Goal: Transaction & Acquisition: Purchase product/service

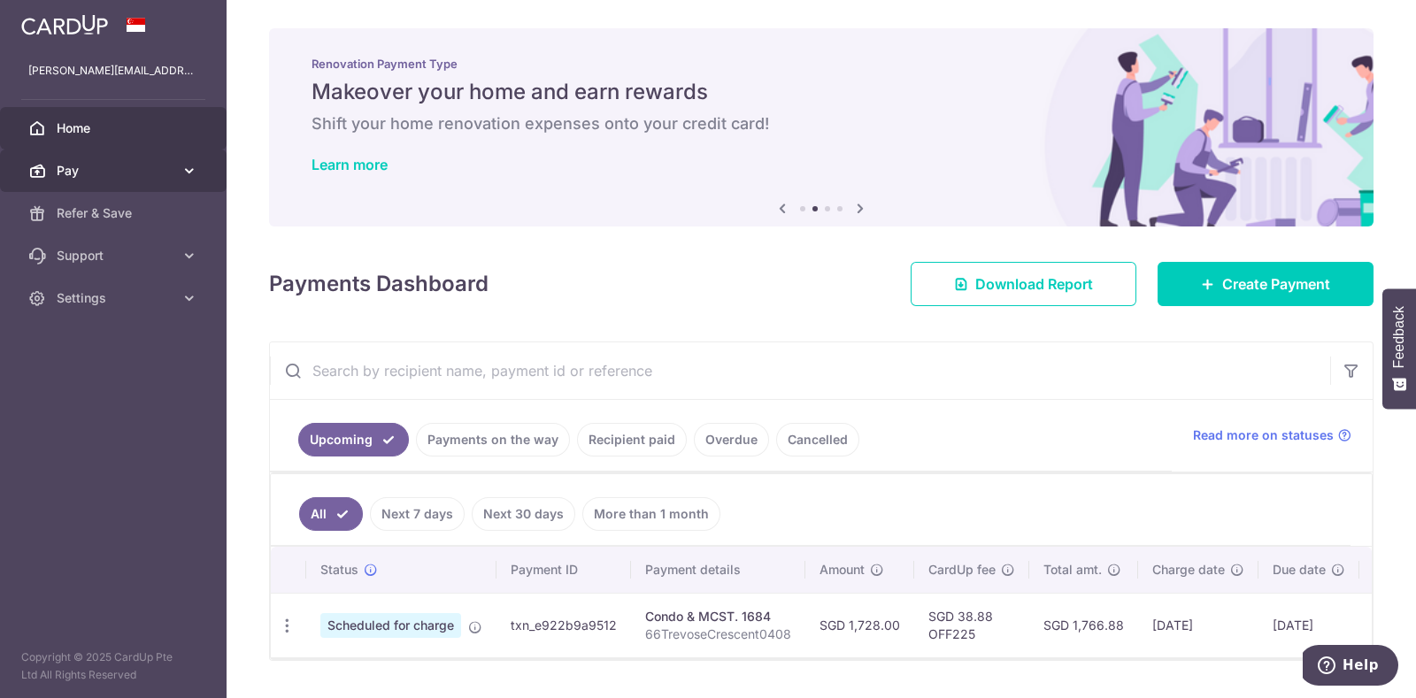
click at [193, 167] on icon at bounding box center [190, 171] width 18 height 18
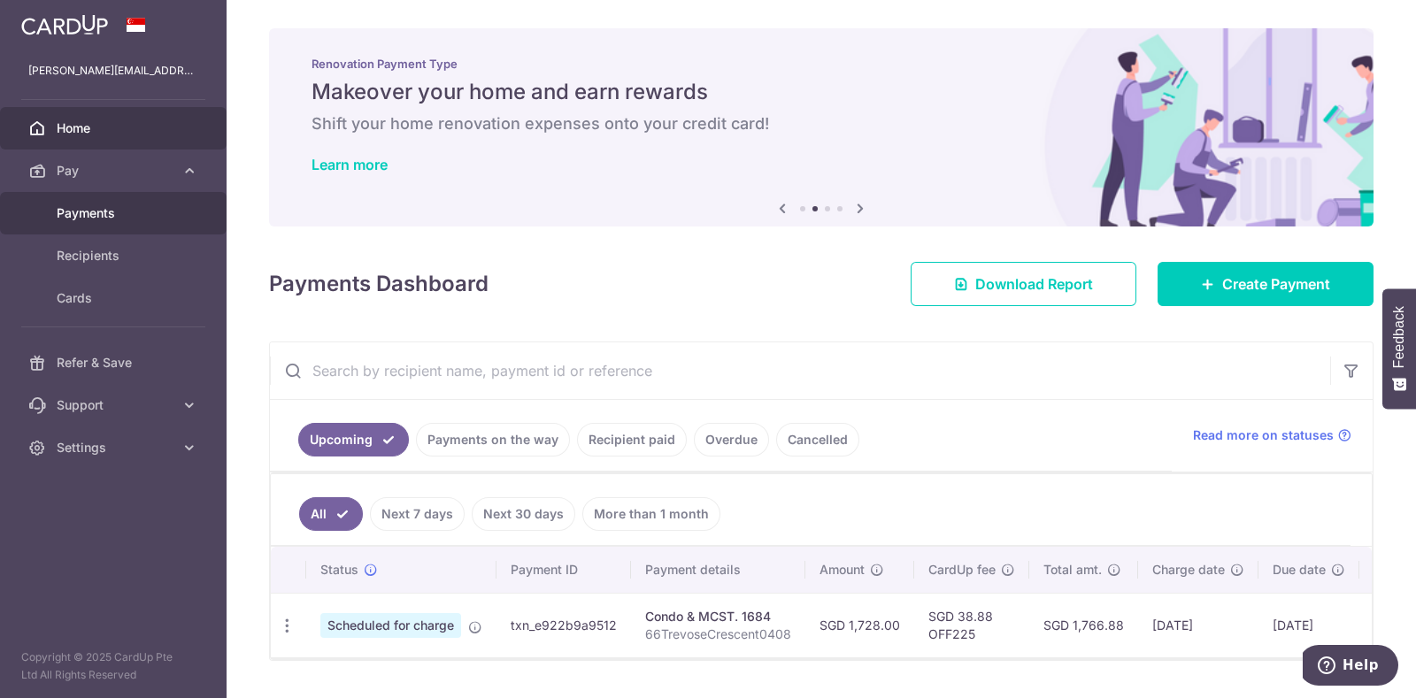
click at [93, 211] on span "Payments" at bounding box center [115, 213] width 117 height 18
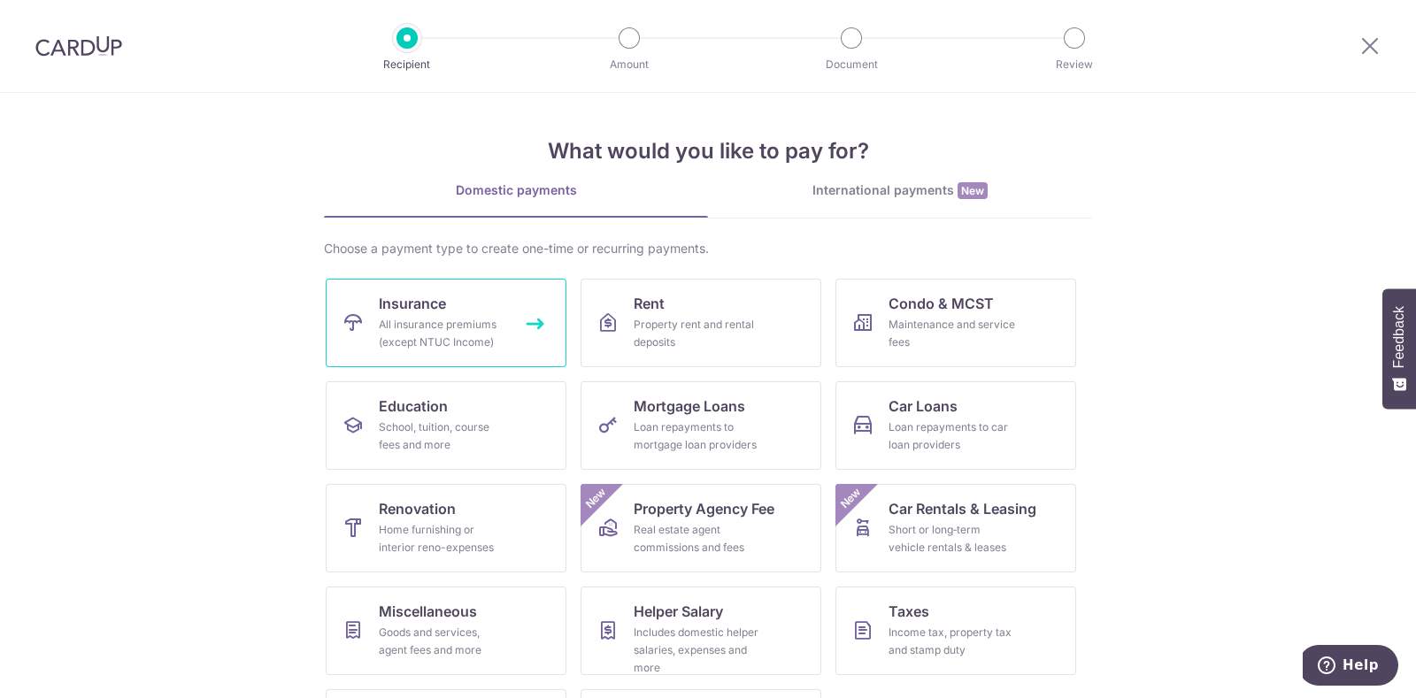
click at [450, 329] on div "All insurance premiums (except NTUC Income)" at bounding box center [442, 333] width 127 height 35
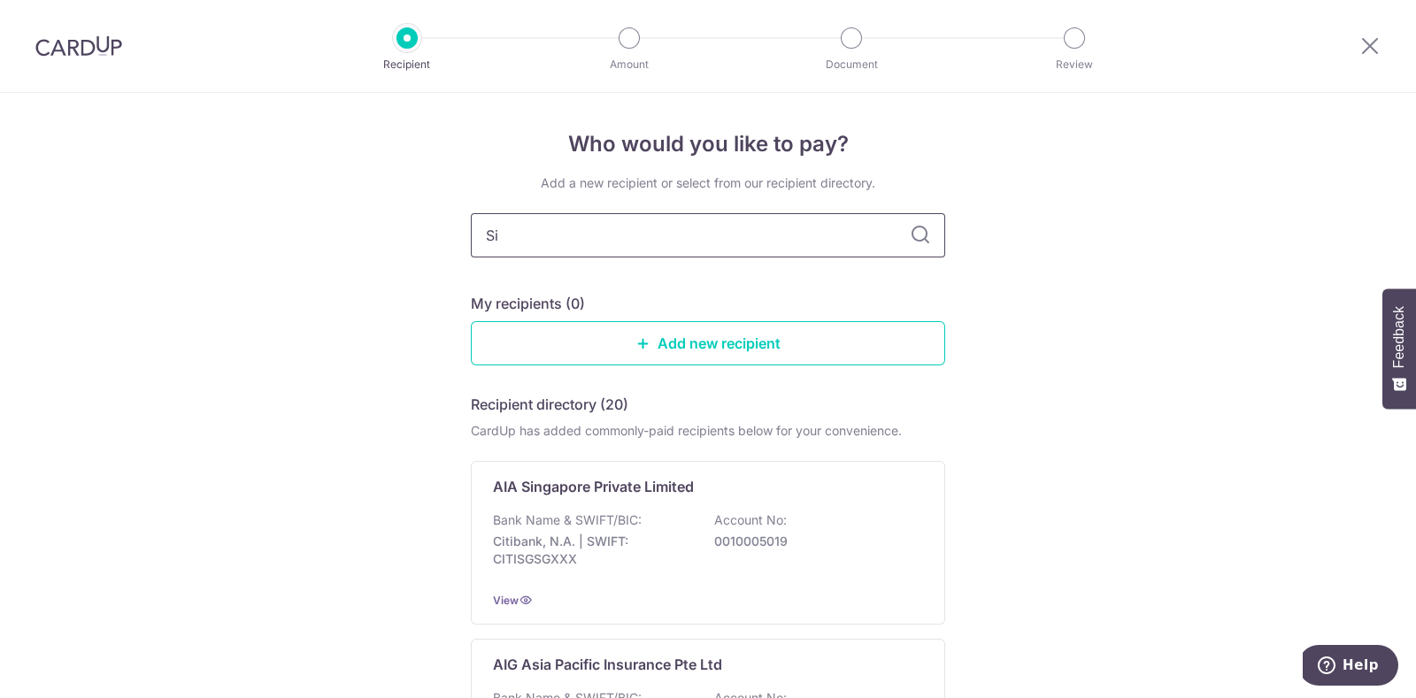
type input "Sin"
type input "Singlife"
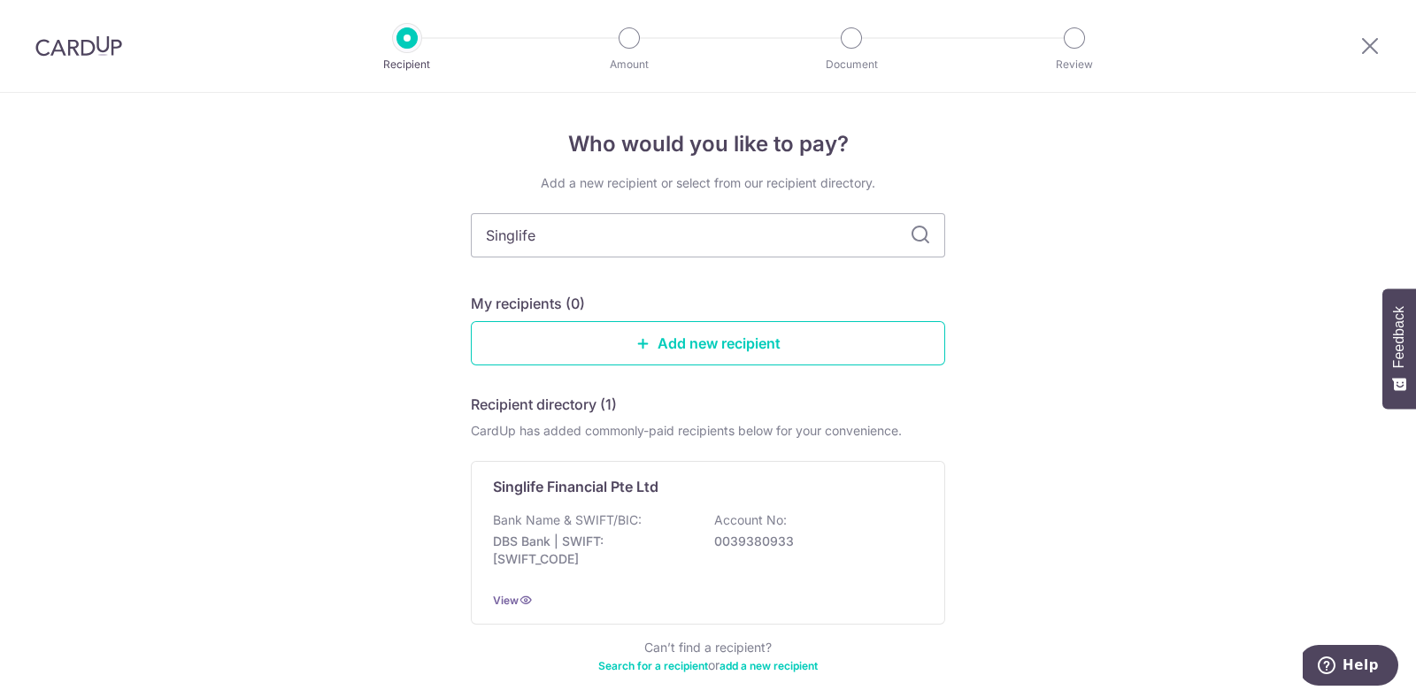
click at [919, 229] on icon at bounding box center [920, 235] width 21 height 21
click at [661, 533] on p "DBS Bank | SWIFT: DBSSSGSGXXX" at bounding box center [592, 550] width 198 height 35
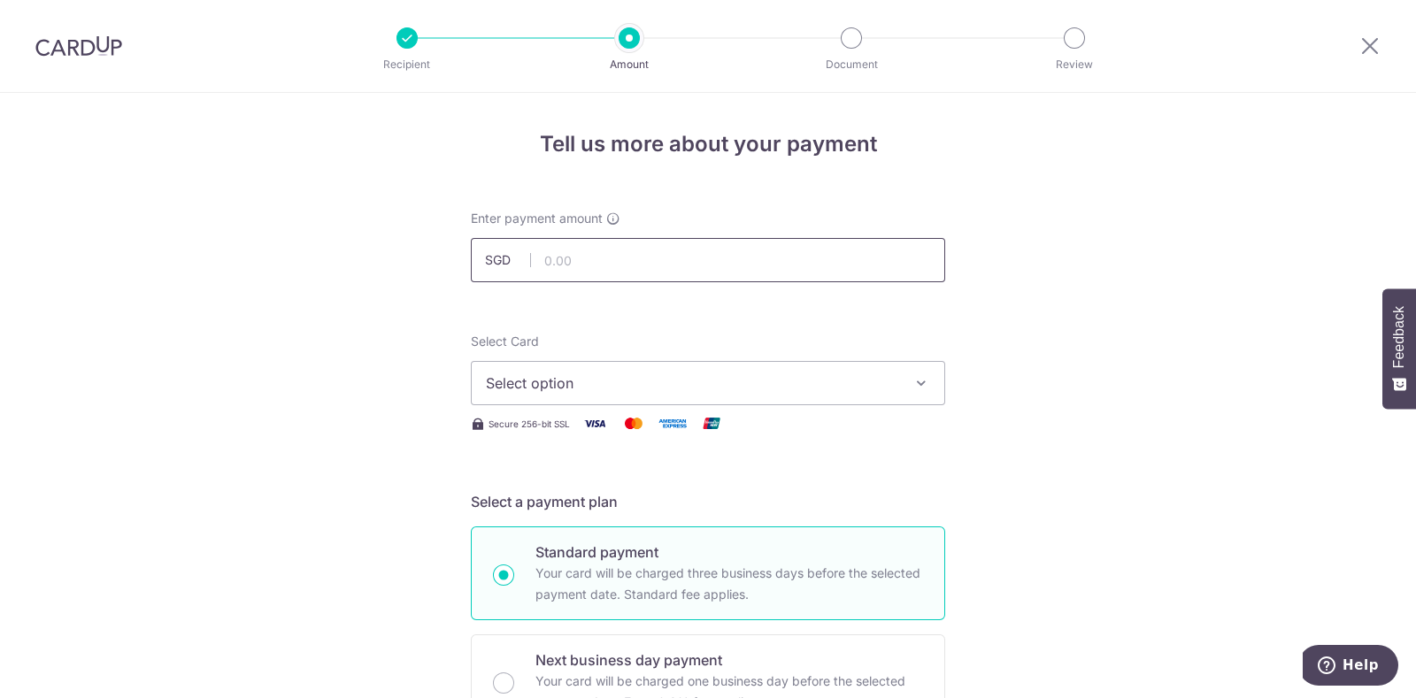
click at [626, 255] on input "text" at bounding box center [708, 260] width 474 height 44
type input "5,174.00"
click at [918, 385] on icon "button" at bounding box center [921, 383] width 18 height 18
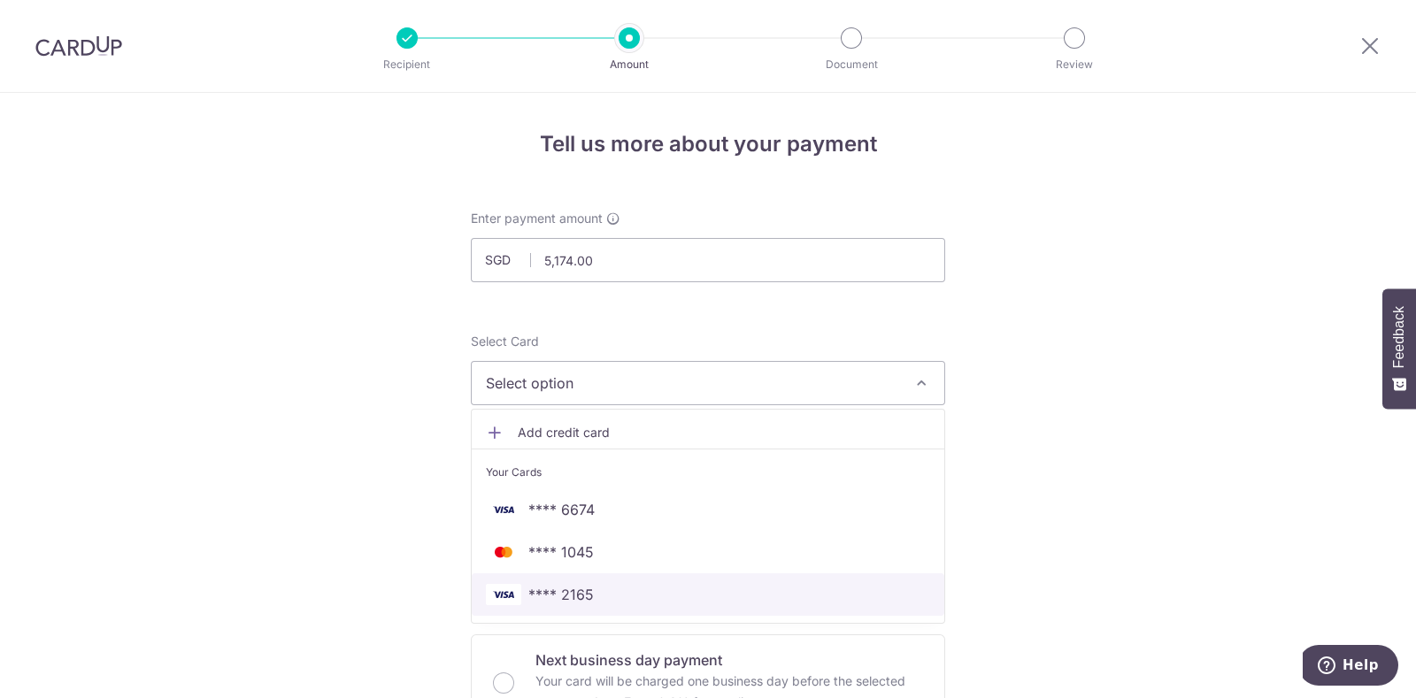
click at [743, 605] on link "**** 2165" at bounding box center [708, 594] width 473 height 42
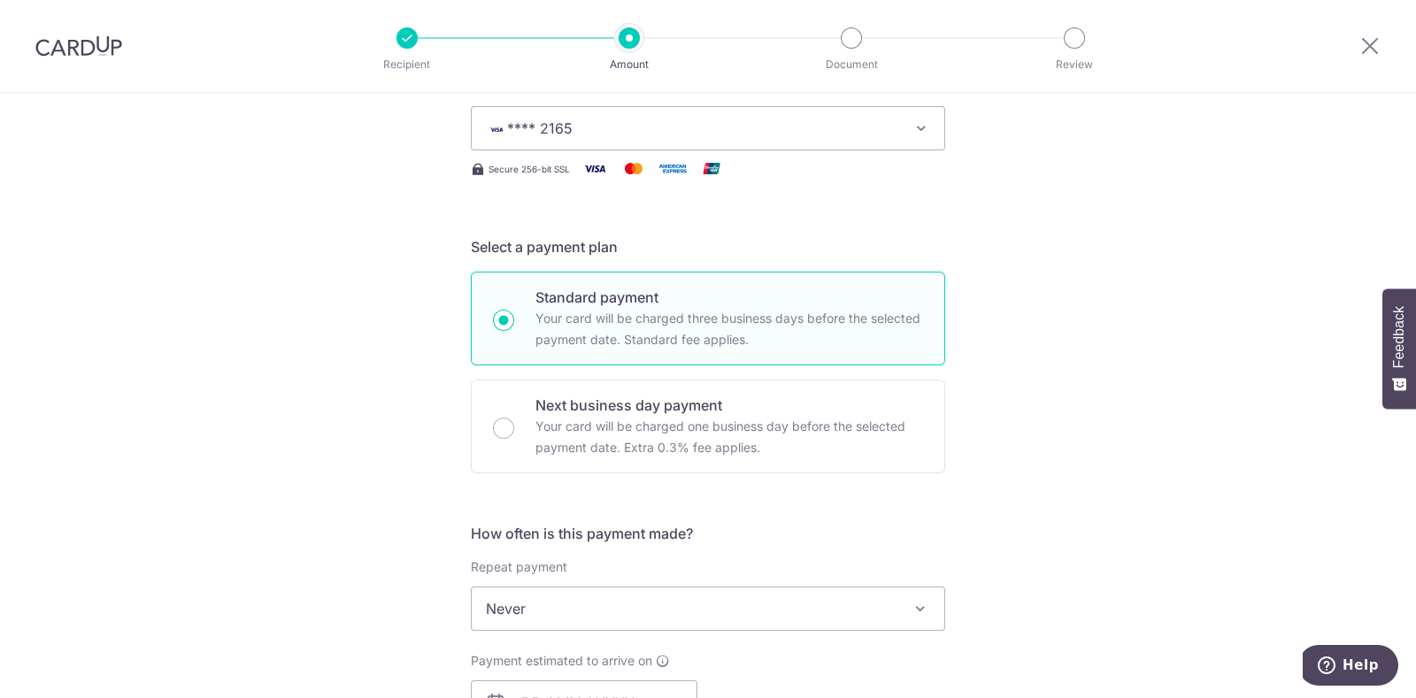
scroll to position [377, 0]
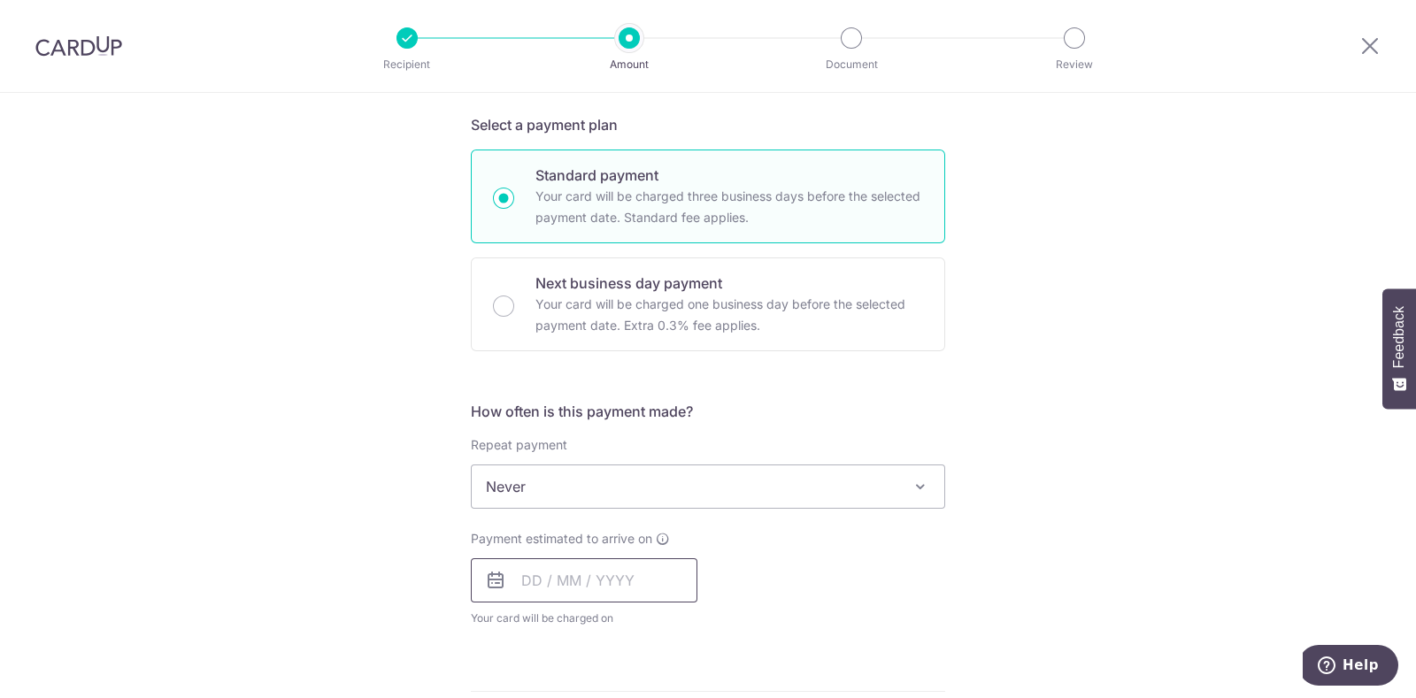
click at [570, 573] on input "text" at bounding box center [584, 580] width 227 height 44
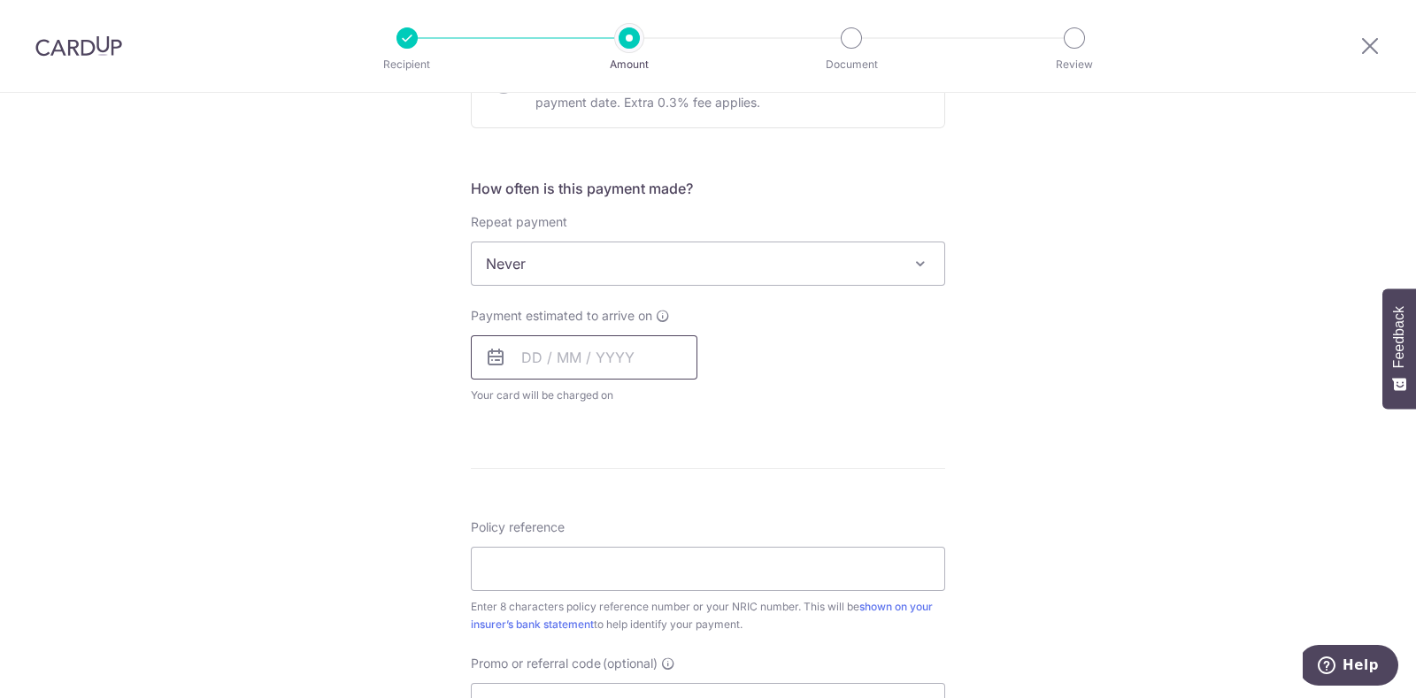
scroll to position [602, 0]
click at [525, 354] on input "text" at bounding box center [584, 356] width 227 height 44
click at [495, 355] on icon at bounding box center [495, 355] width 21 height 21
click at [488, 358] on icon at bounding box center [495, 355] width 21 height 21
click at [518, 352] on input "text" at bounding box center [584, 356] width 227 height 44
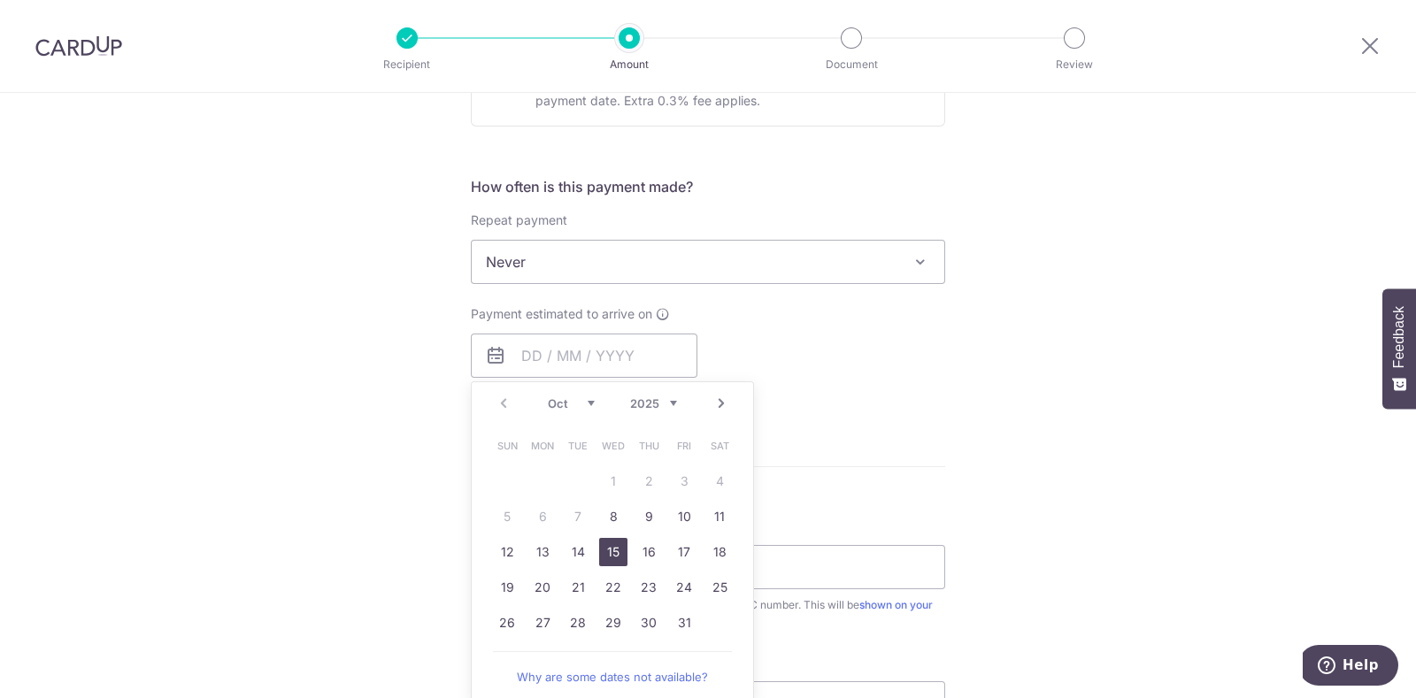
click at [606, 547] on link "15" at bounding box center [613, 552] width 28 height 28
type input "[DATE]"
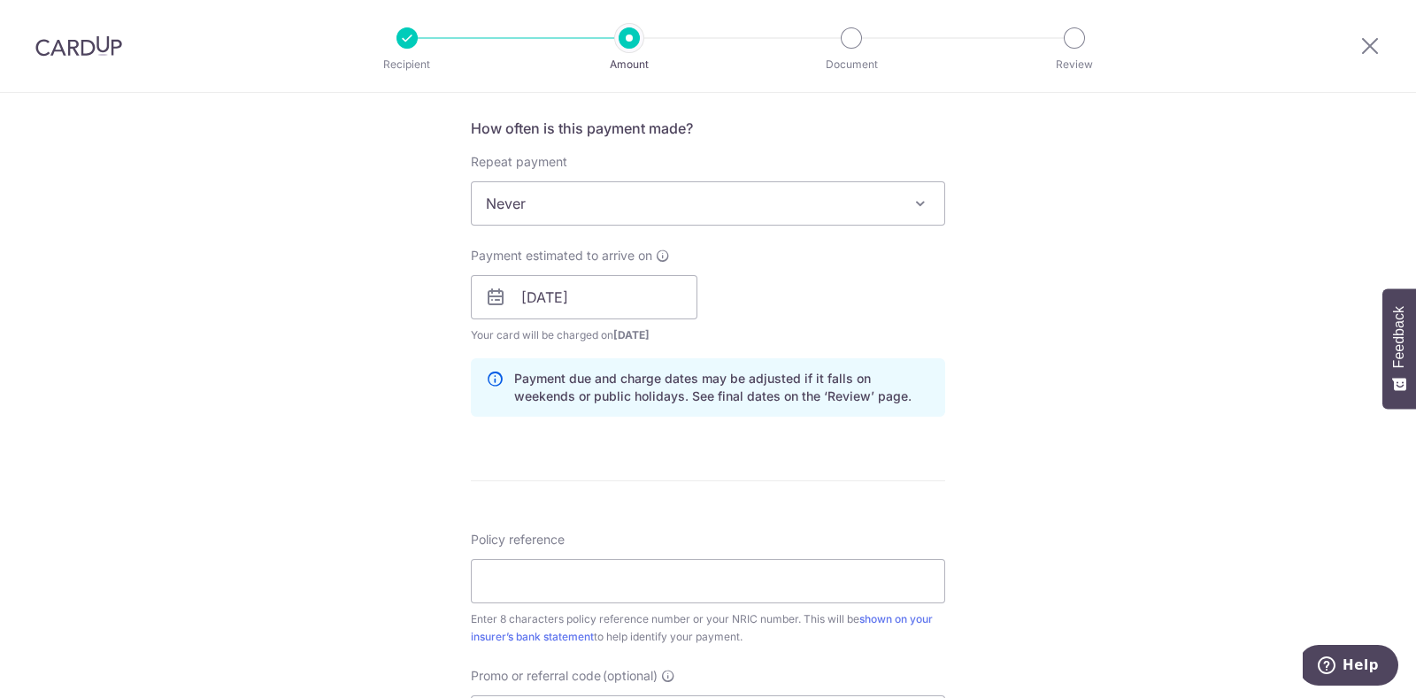
scroll to position [731, 0]
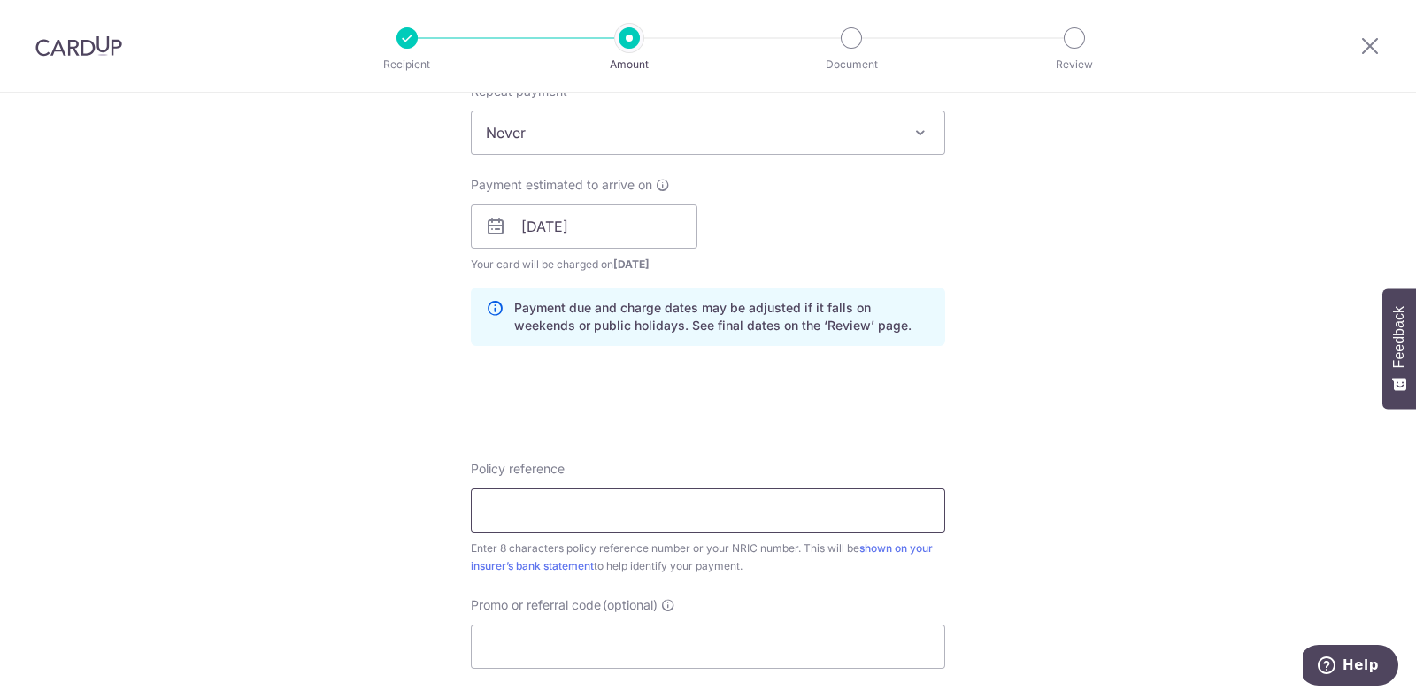
click at [670, 504] on input "Policy reference" at bounding box center [708, 510] width 474 height 44
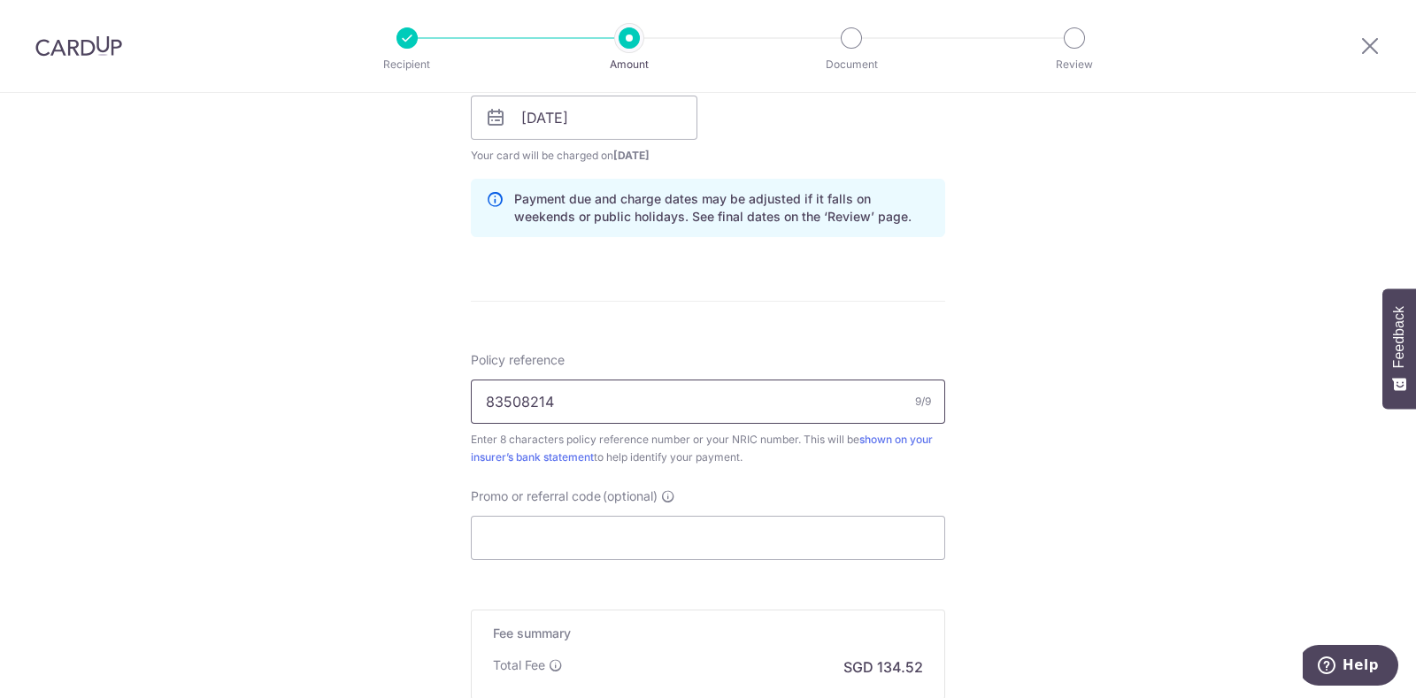
scroll to position [880, 0]
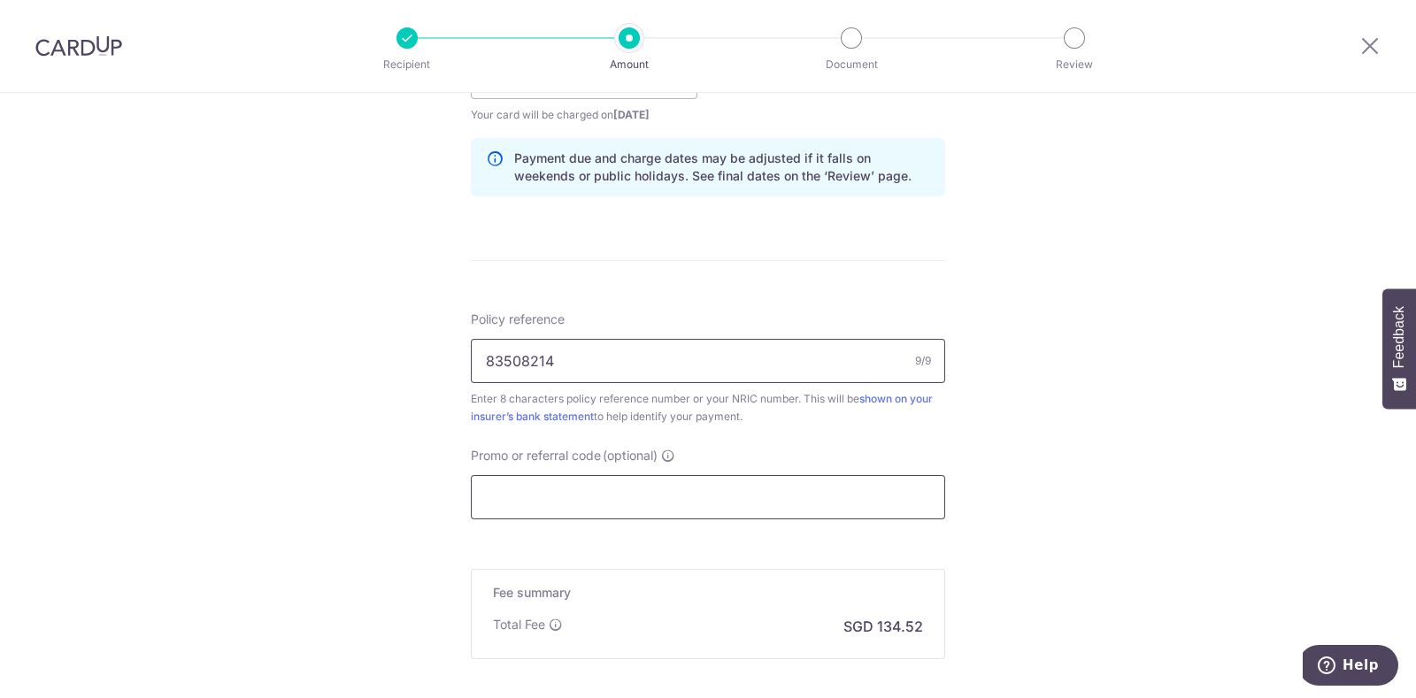
type input "83508214"
click at [659, 497] on input "Promo or referral code (optional)" at bounding box center [708, 497] width 474 height 44
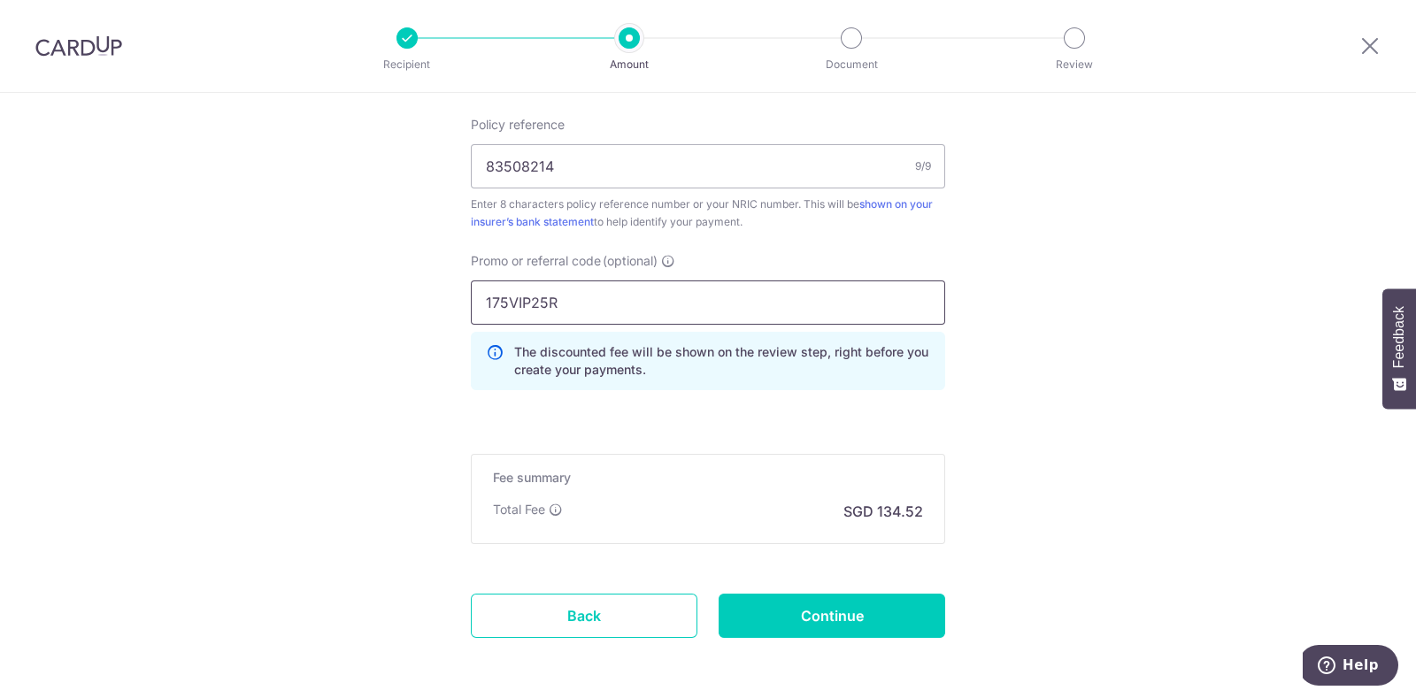
scroll to position [1145, 0]
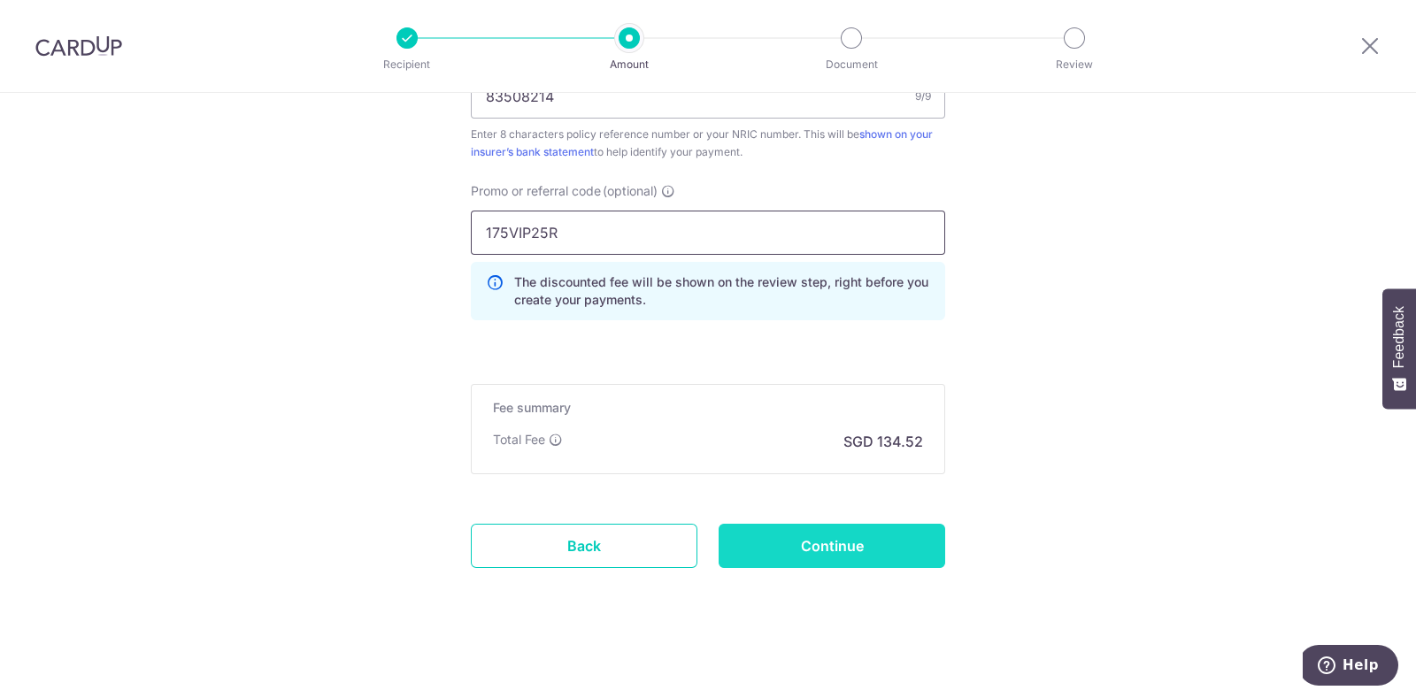
type input "175VIP25R"
click at [880, 546] on input "Continue" at bounding box center [832, 546] width 227 height 44
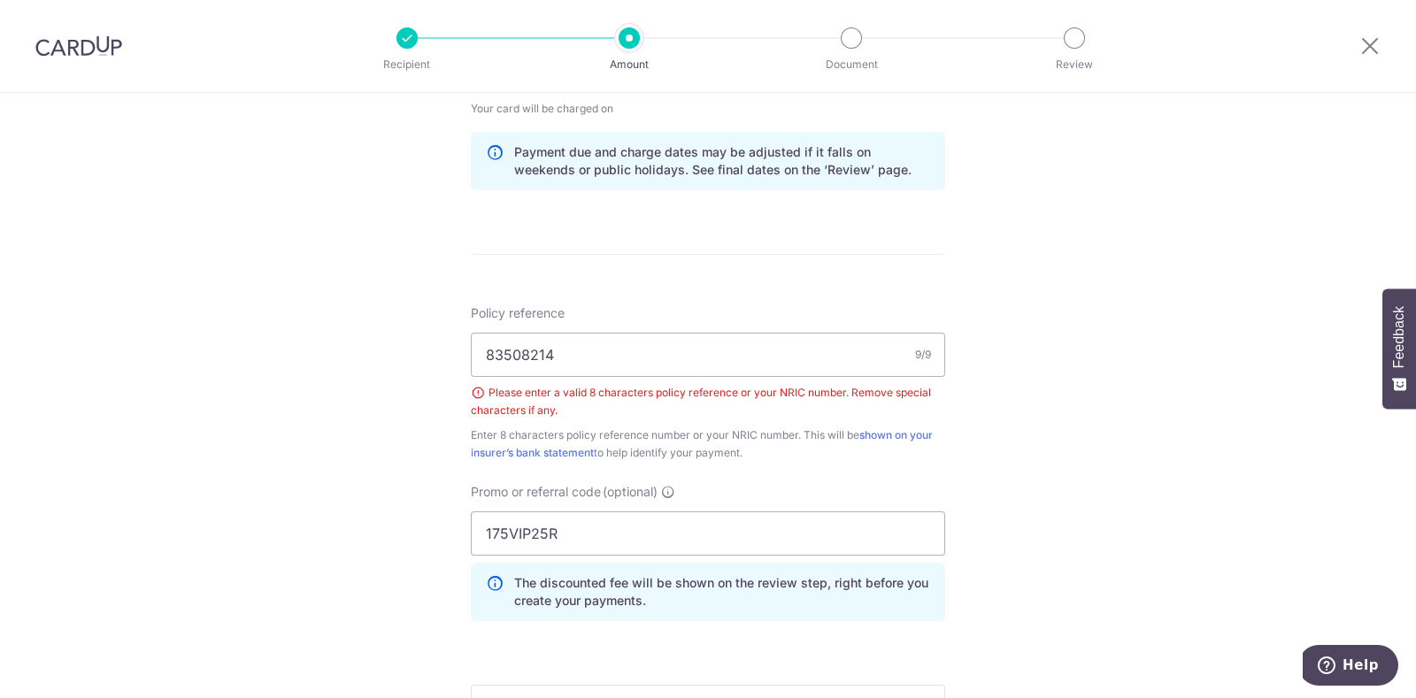
scroll to position [884, 0]
click at [619, 365] on input "83508214" at bounding box center [708, 357] width 474 height 44
click at [619, 363] on input "83508214" at bounding box center [708, 357] width 474 height 44
type input "83508214"
click at [1067, 360] on div "Tell us more about your payment Enter payment amount SGD 5,174.00 5174.00 Selec…" at bounding box center [708, 106] width 1416 height 1795
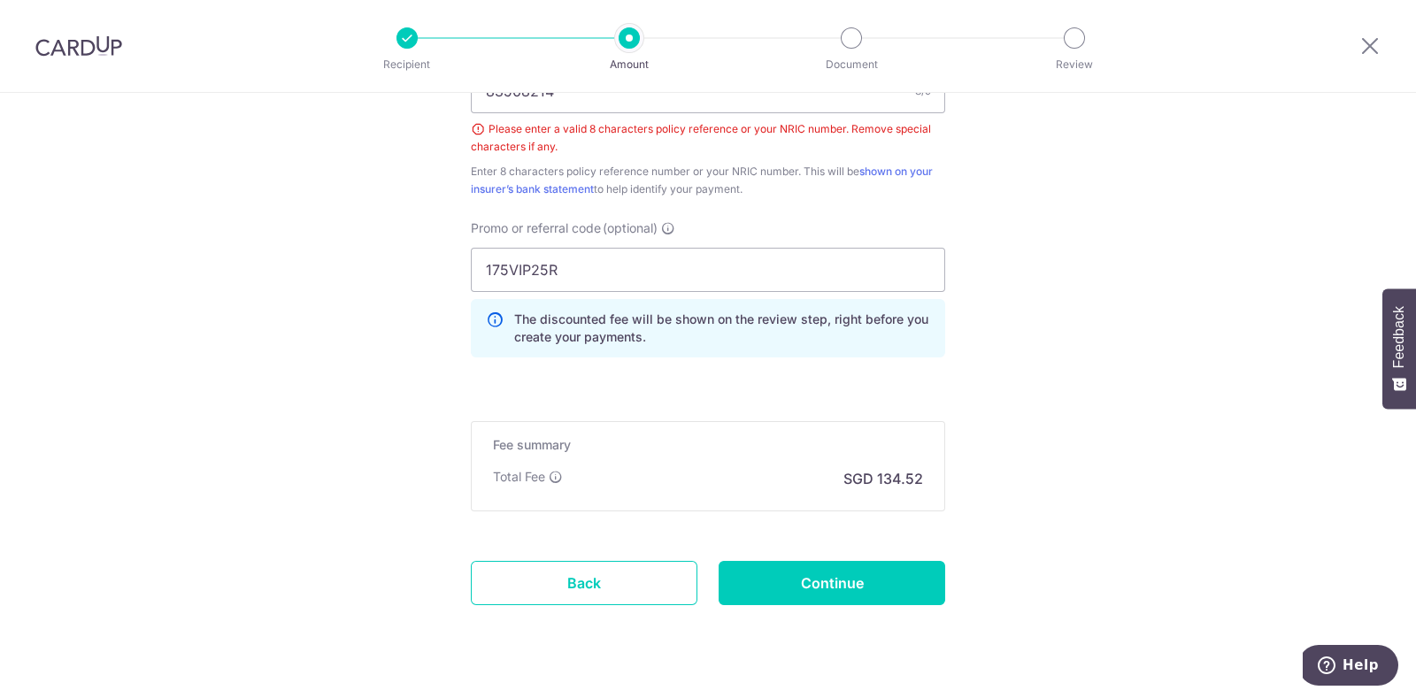
scroll to position [1187, 0]
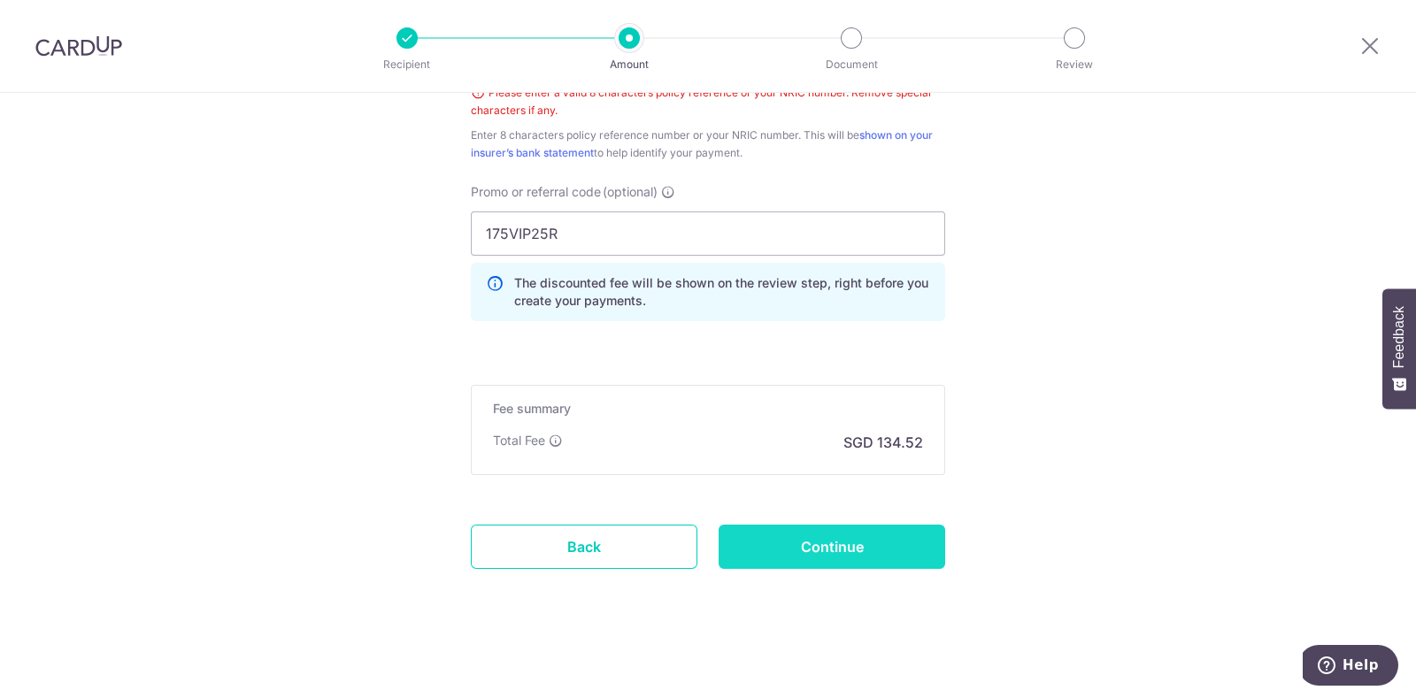
click at [825, 543] on input "Continue" at bounding box center [832, 547] width 227 height 44
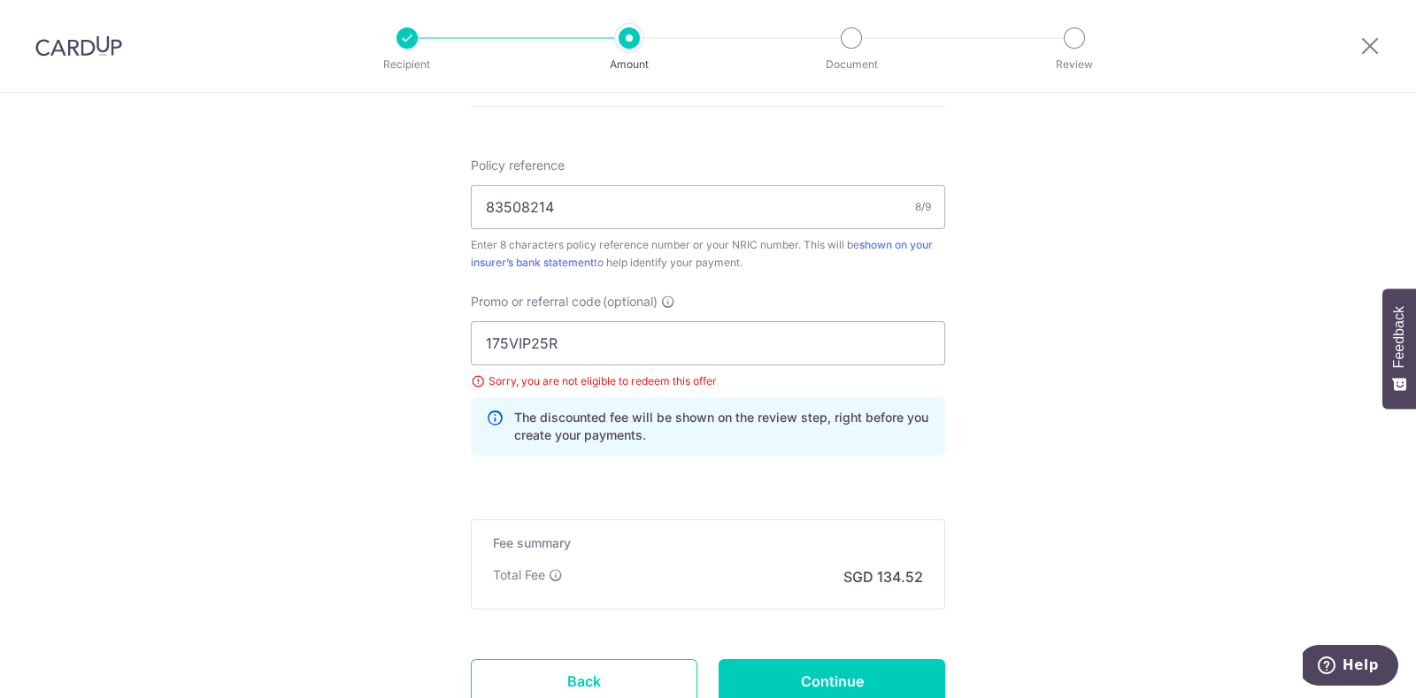
scroll to position [933, 0]
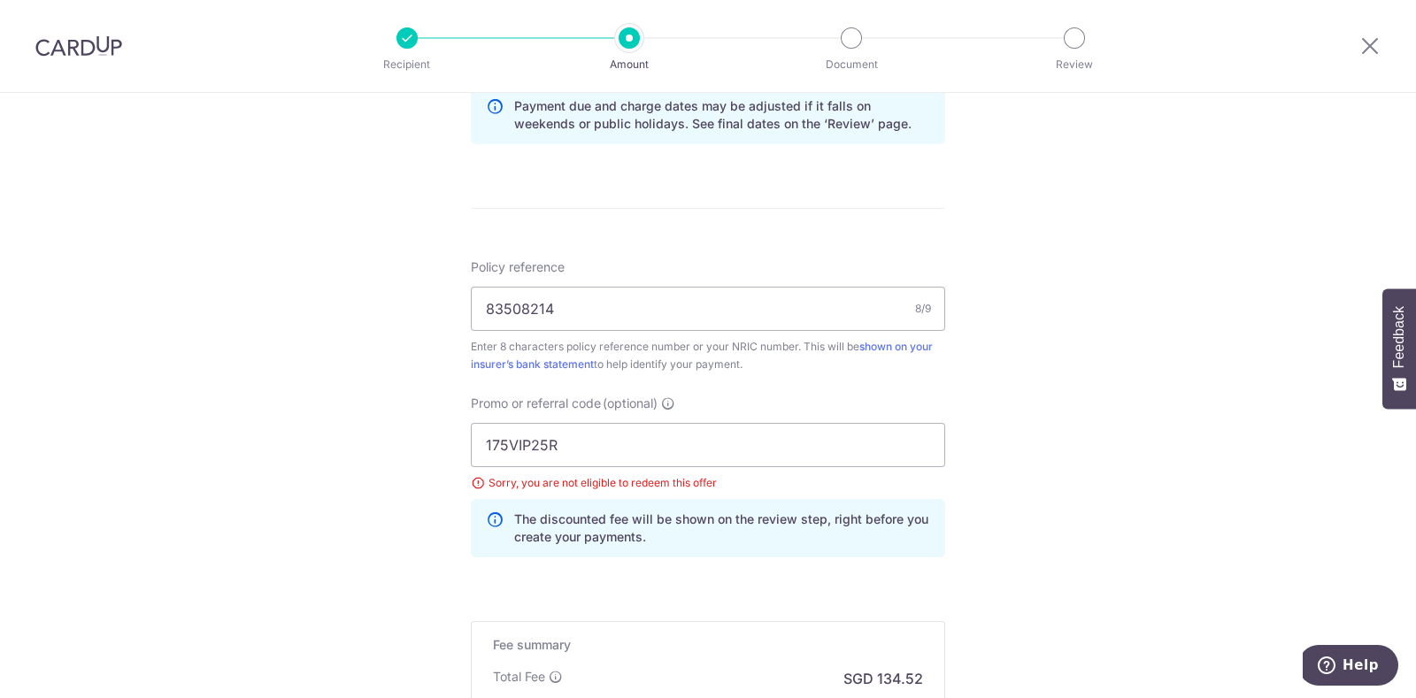
click at [1401, 473] on div "Tell us more about your payment Enter payment amount SGD 5,174.00 5174.00 Selec…" at bounding box center [708, 49] width 1416 height 1778
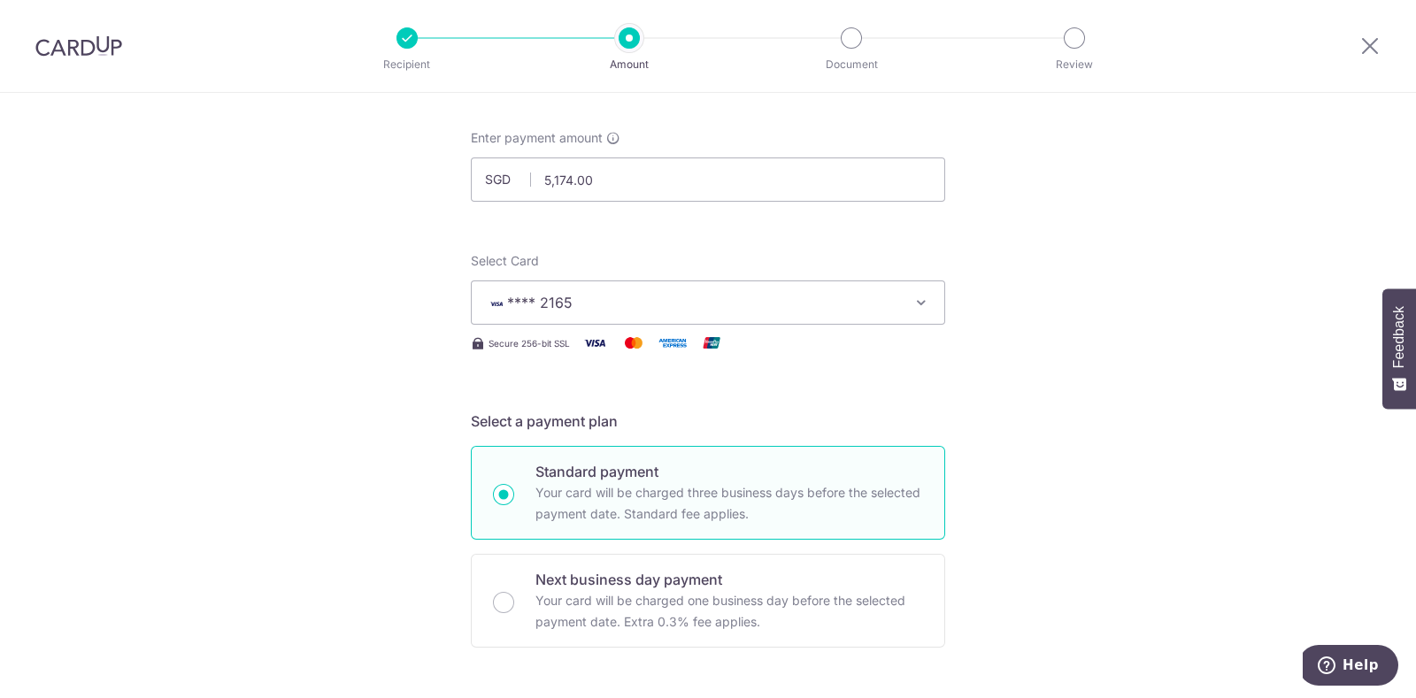
scroll to position [79, 0]
click at [918, 300] on icon "button" at bounding box center [921, 305] width 18 height 18
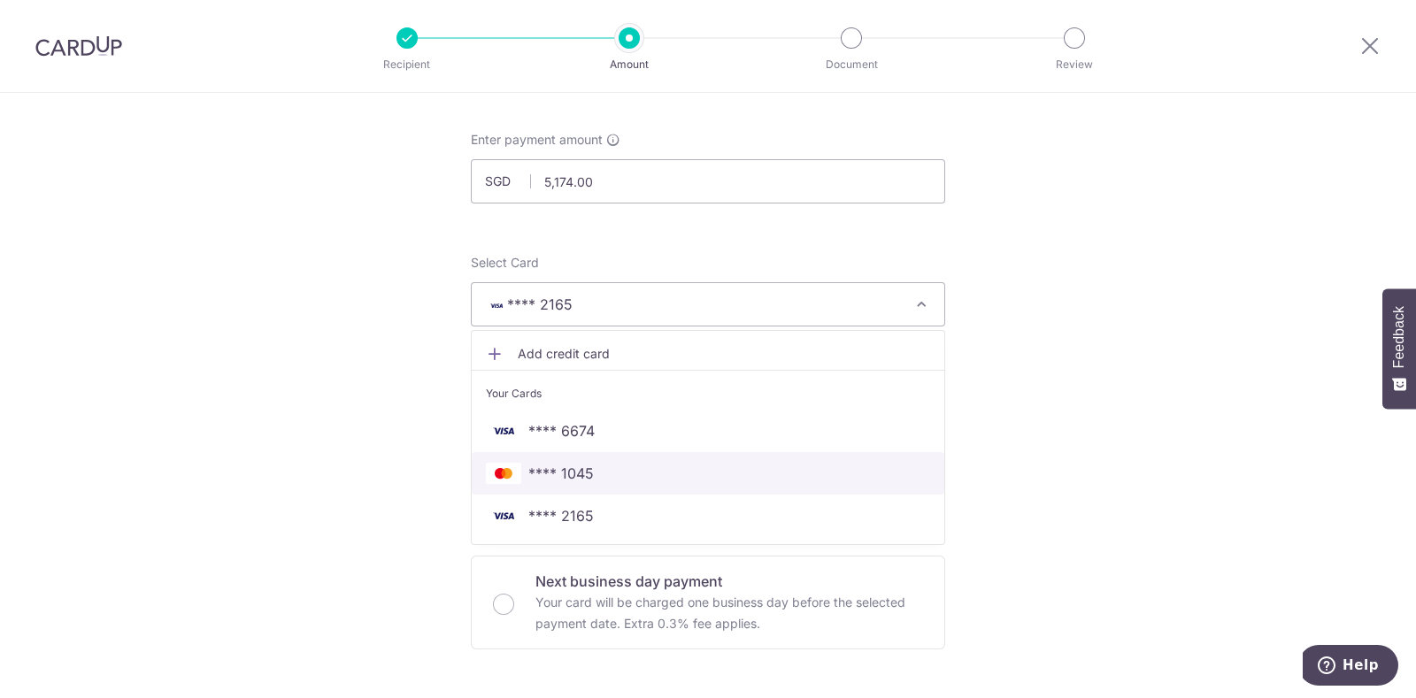
drag, startPoint x: 648, startPoint y: 461, endPoint x: 1359, endPoint y: 413, distance: 713.0
click at [648, 463] on span "**** 1045" at bounding box center [708, 473] width 444 height 21
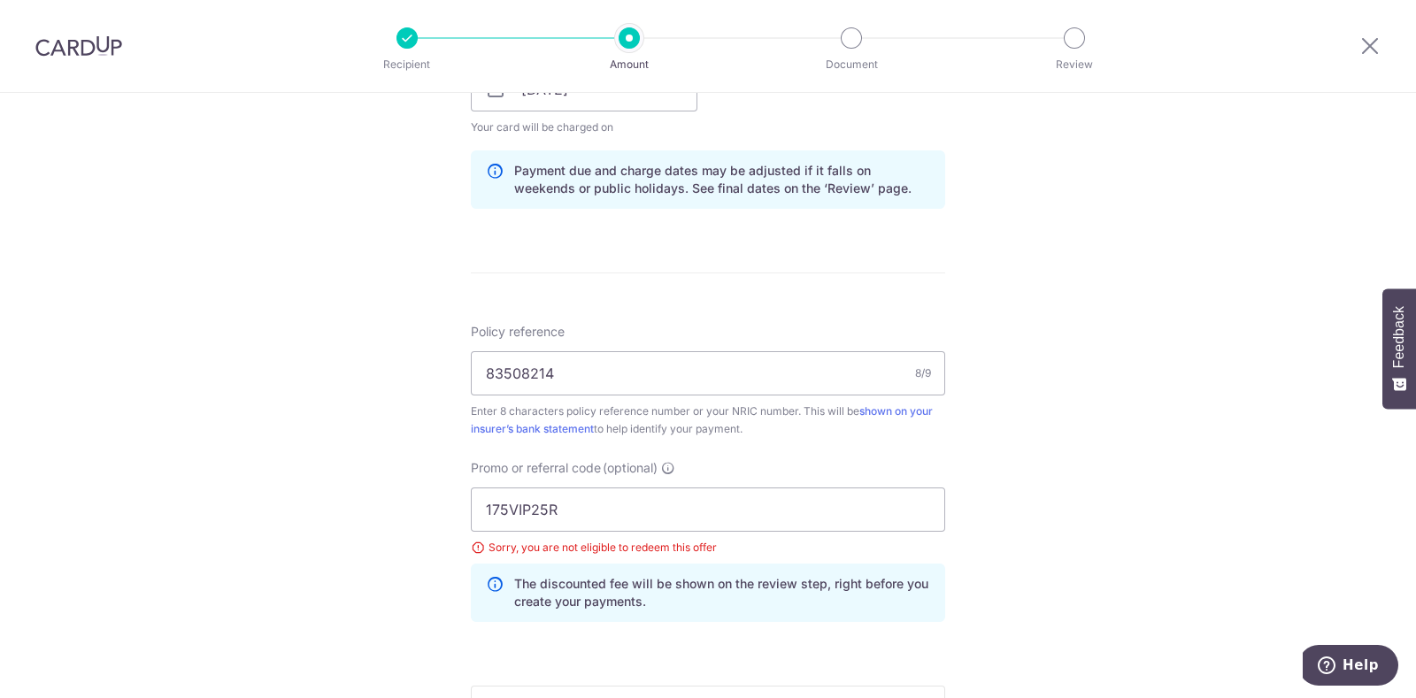
scroll to position [925, 0]
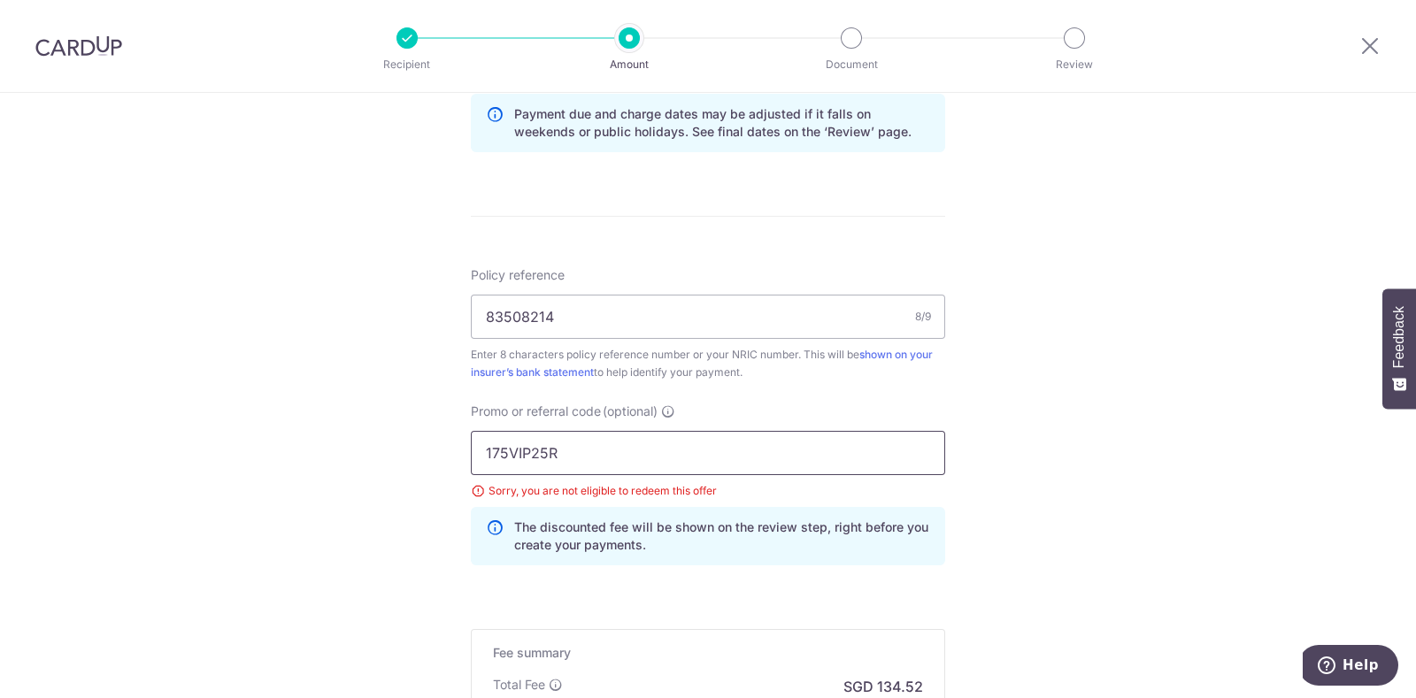
click at [580, 443] on input "175VIP25R" at bounding box center [708, 453] width 474 height 44
type input "1"
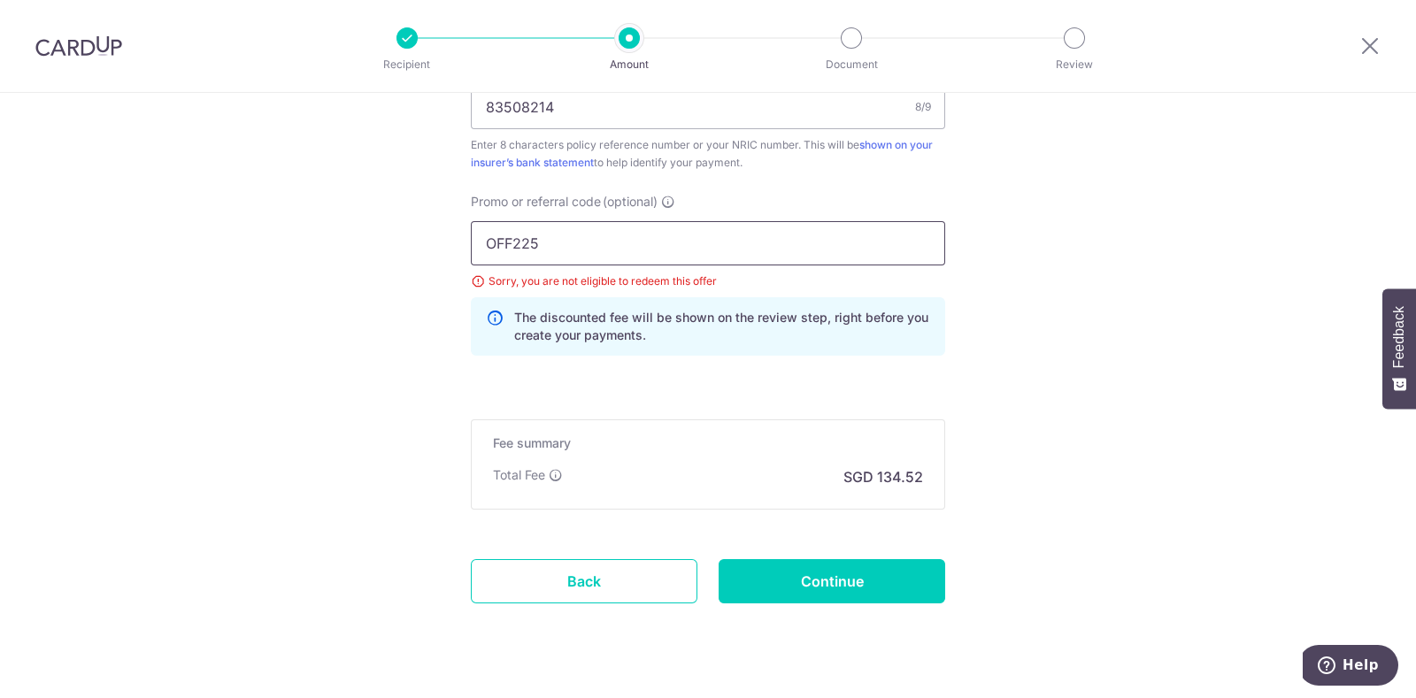
scroll to position [1169, 0]
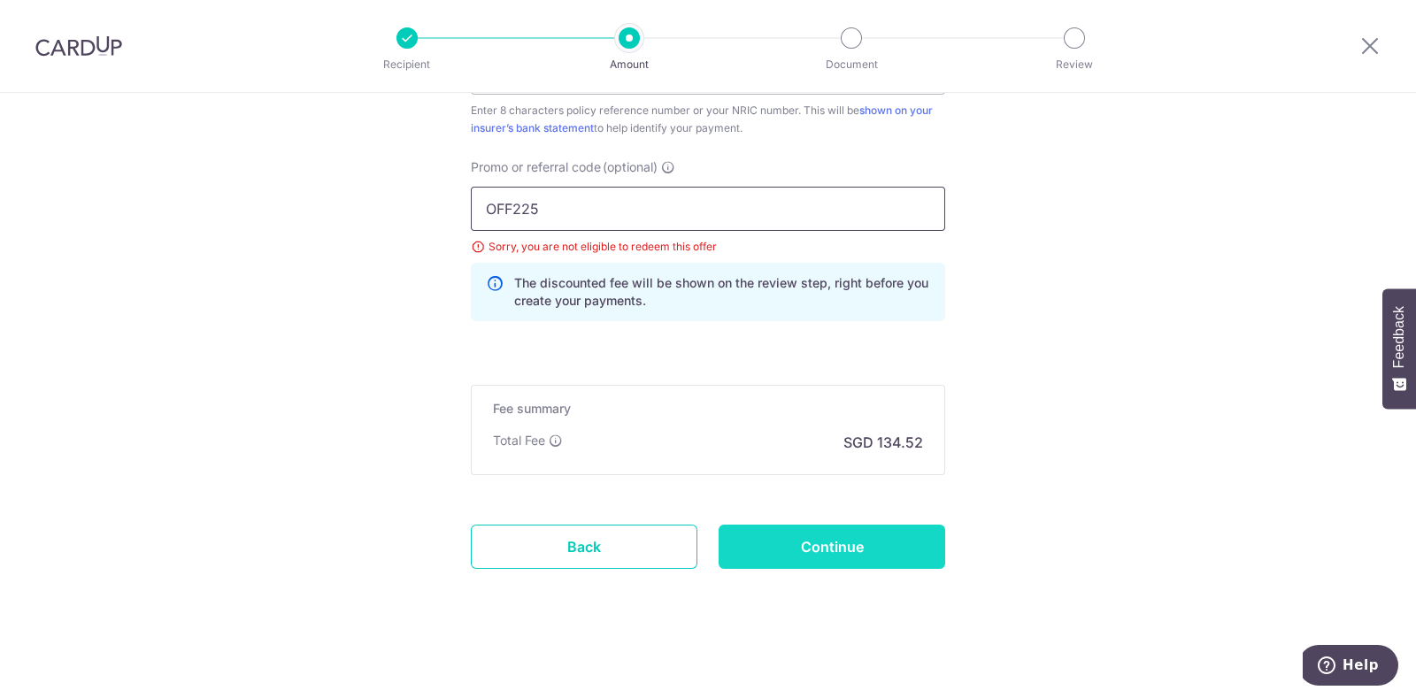
type input "OFF225"
click at [846, 537] on input "Continue" at bounding box center [832, 547] width 227 height 44
click at [839, 546] on div "Continue" at bounding box center [832, 547] width 248 height 44
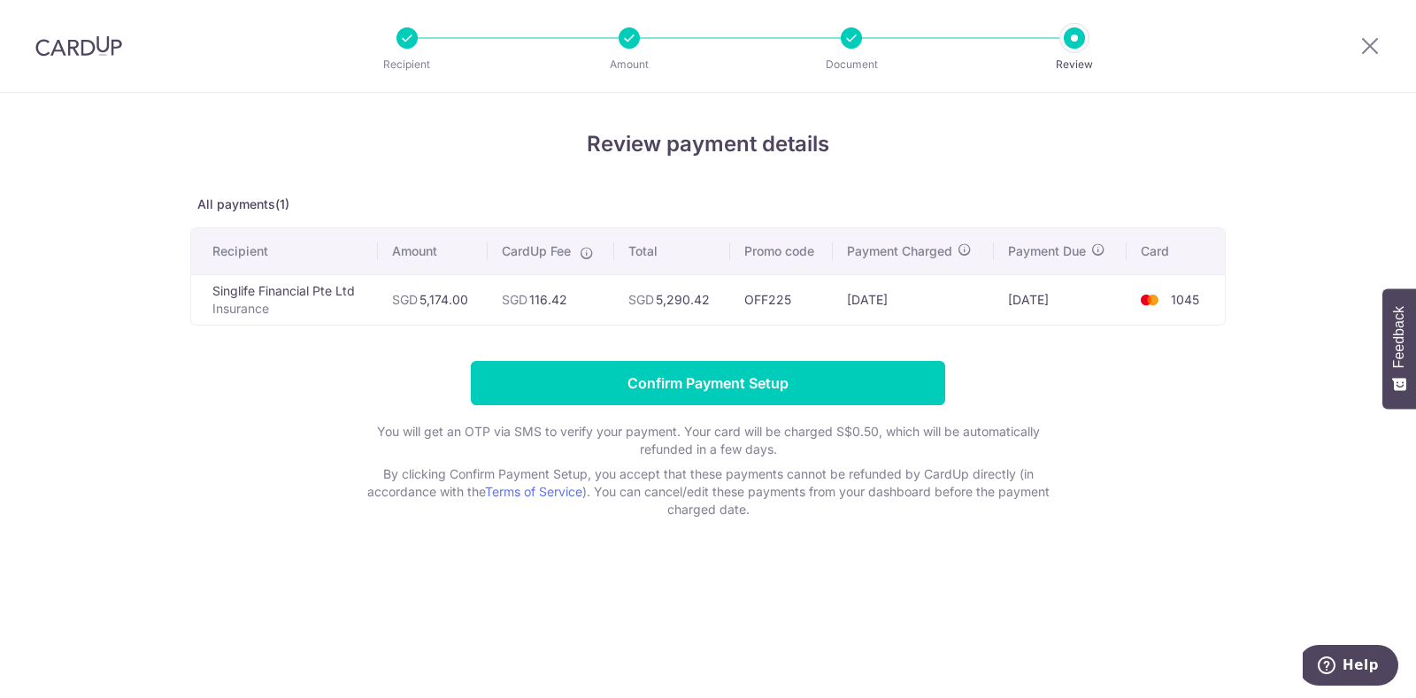
click at [480, 293] on td "SGD 5,174.00" at bounding box center [433, 299] width 110 height 50
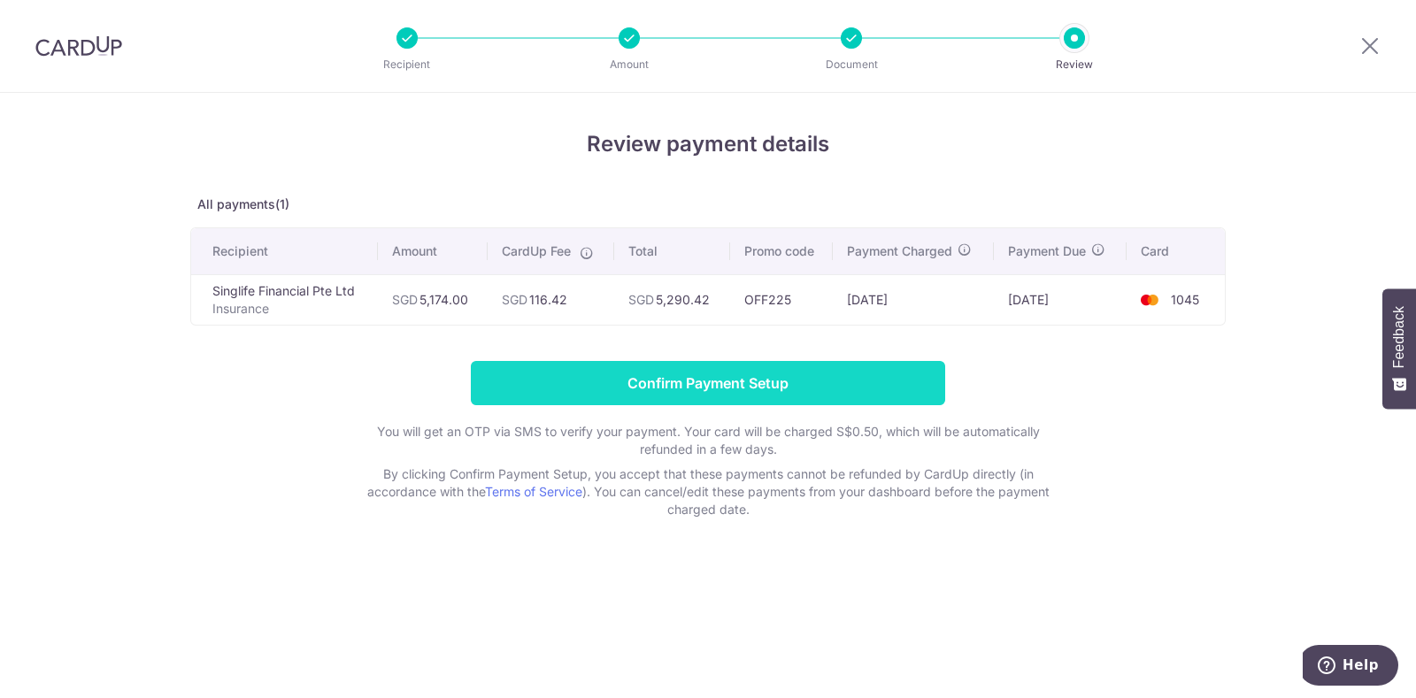
click at [575, 380] on input "Confirm Payment Setup" at bounding box center [708, 383] width 474 height 44
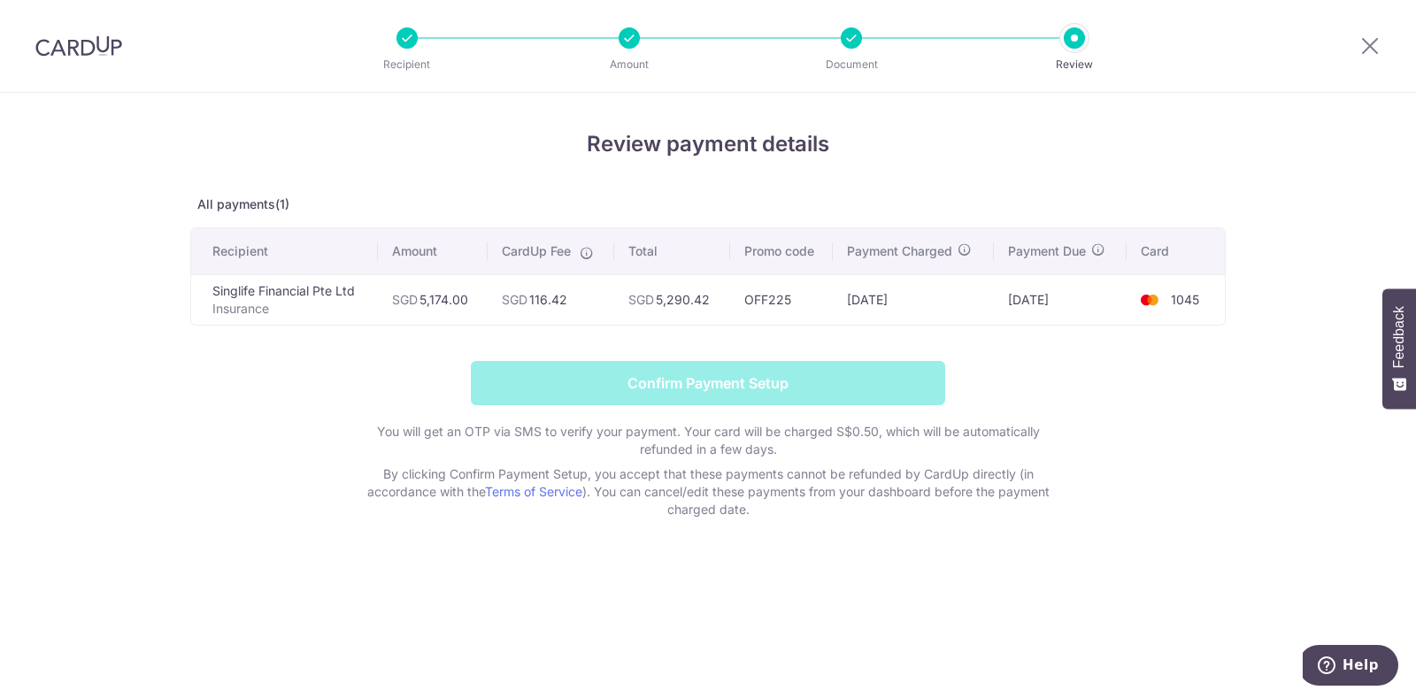
click at [575, 380] on form "Confirm Payment Setup You will get an OTP via SMS to verify your payment. Your …" at bounding box center [707, 440] width 1035 height 158
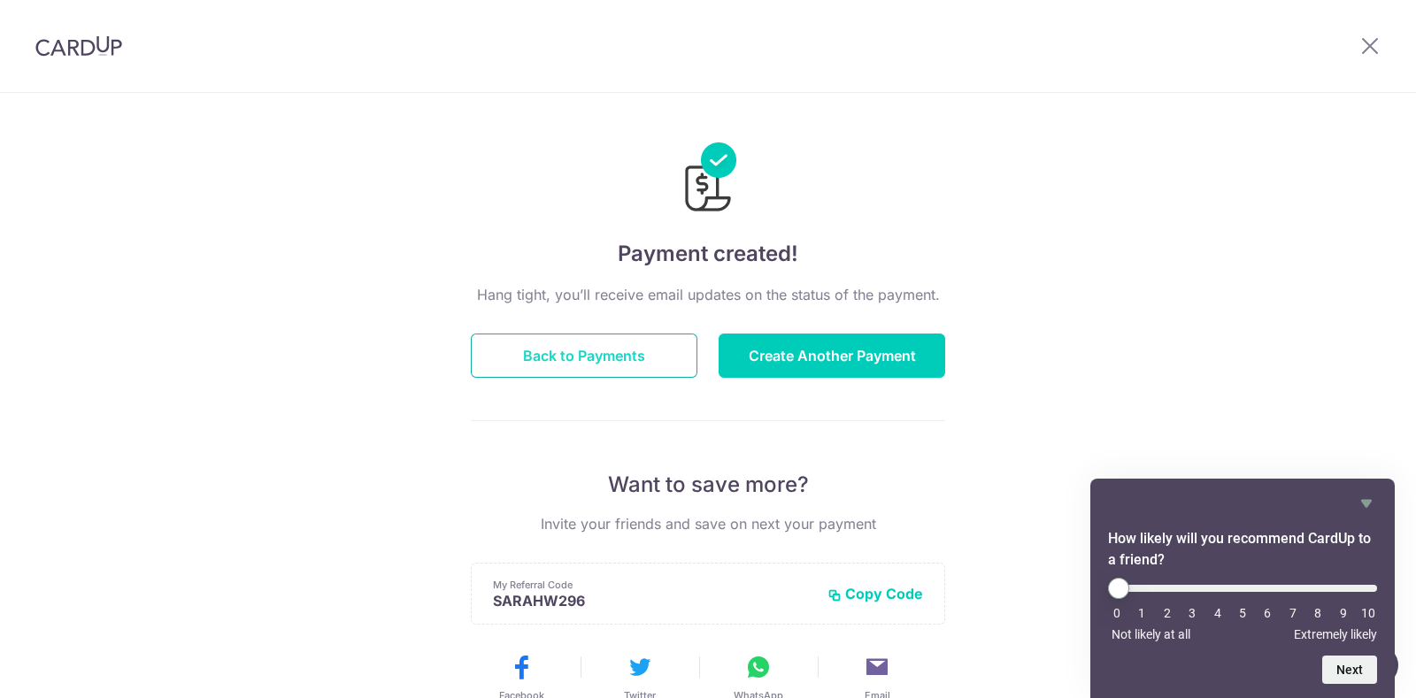
click at [580, 362] on button "Back to Payments" at bounding box center [584, 356] width 227 height 44
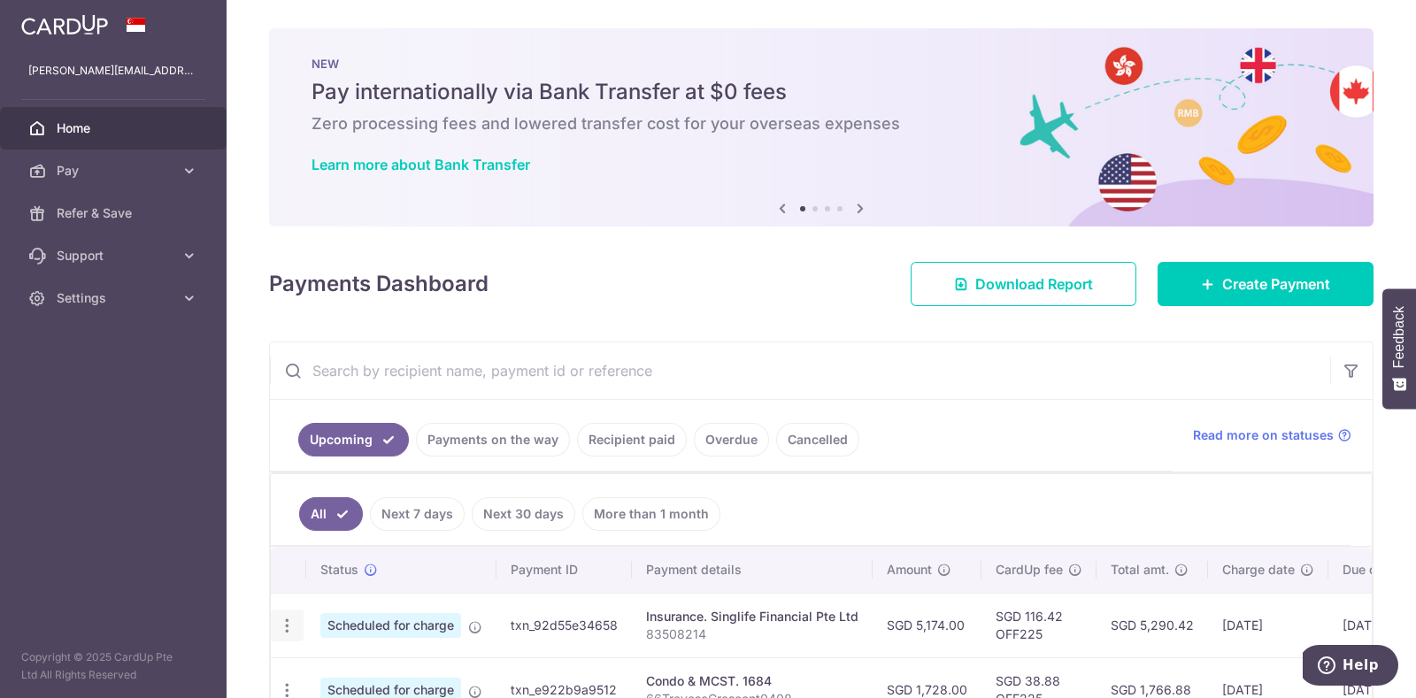
click at [290, 626] on icon "button" at bounding box center [287, 626] width 19 height 19
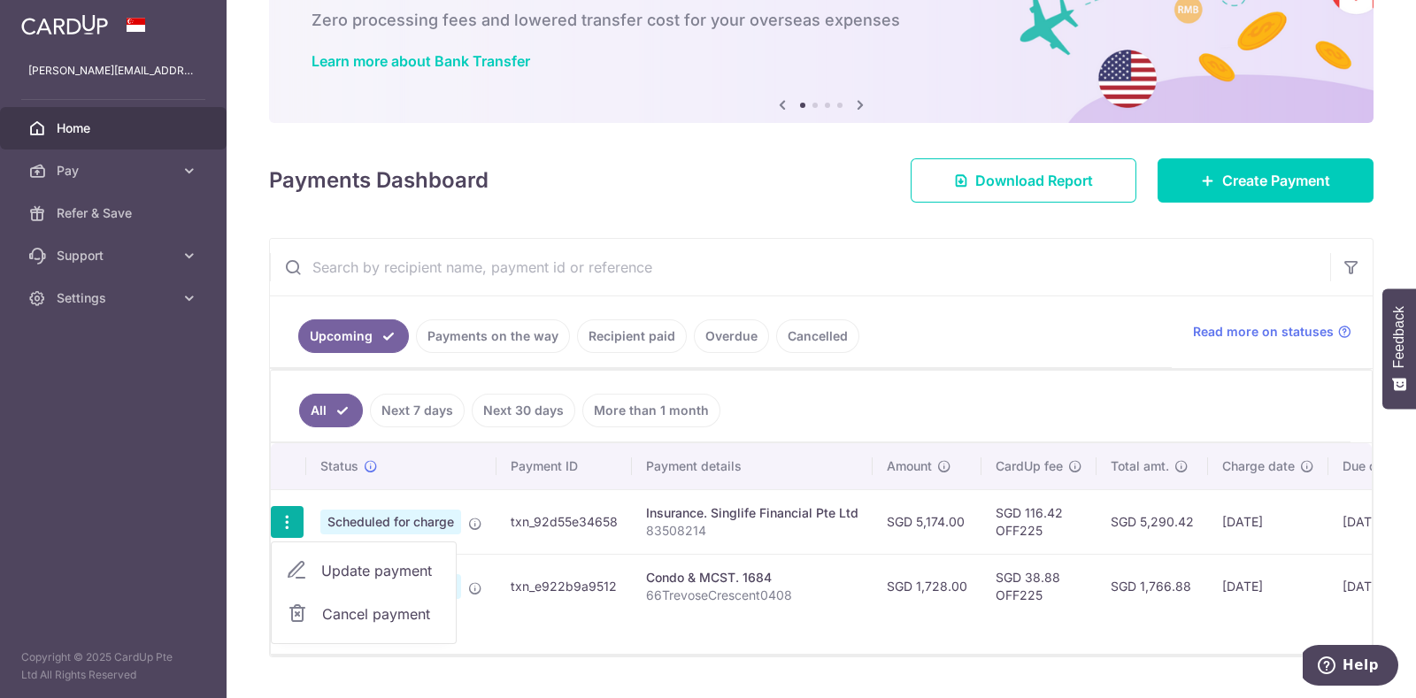
scroll to position [133, 0]
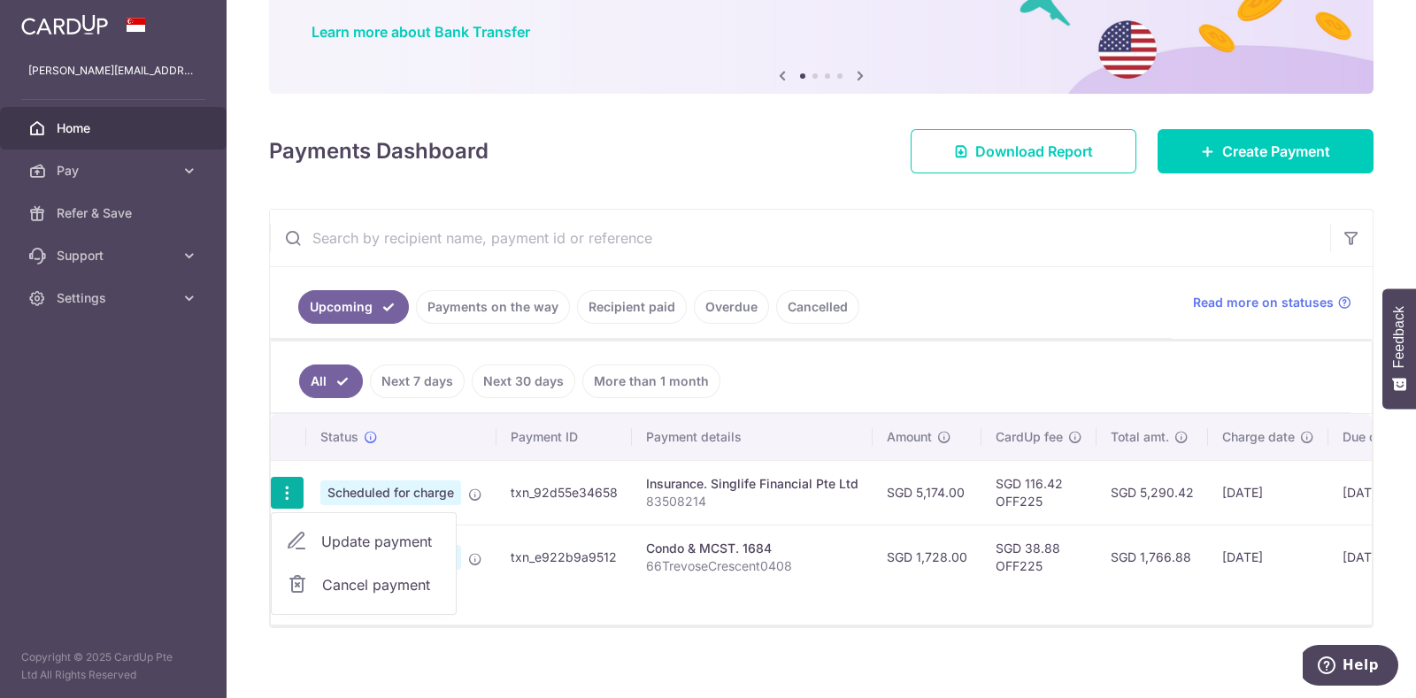
click at [336, 540] on span "Update payment" at bounding box center [381, 541] width 120 height 21
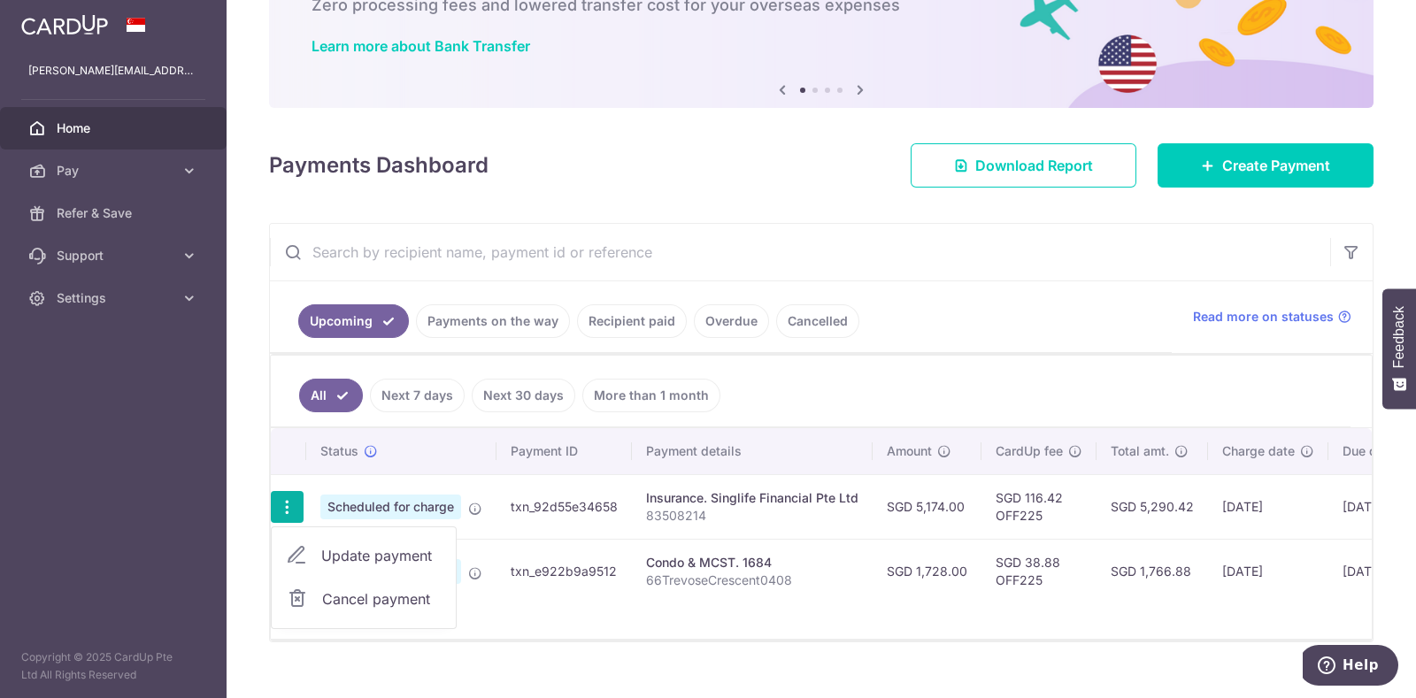
radio input "true"
type input "5,174.00"
type input "[DATE]"
type input "83508214"
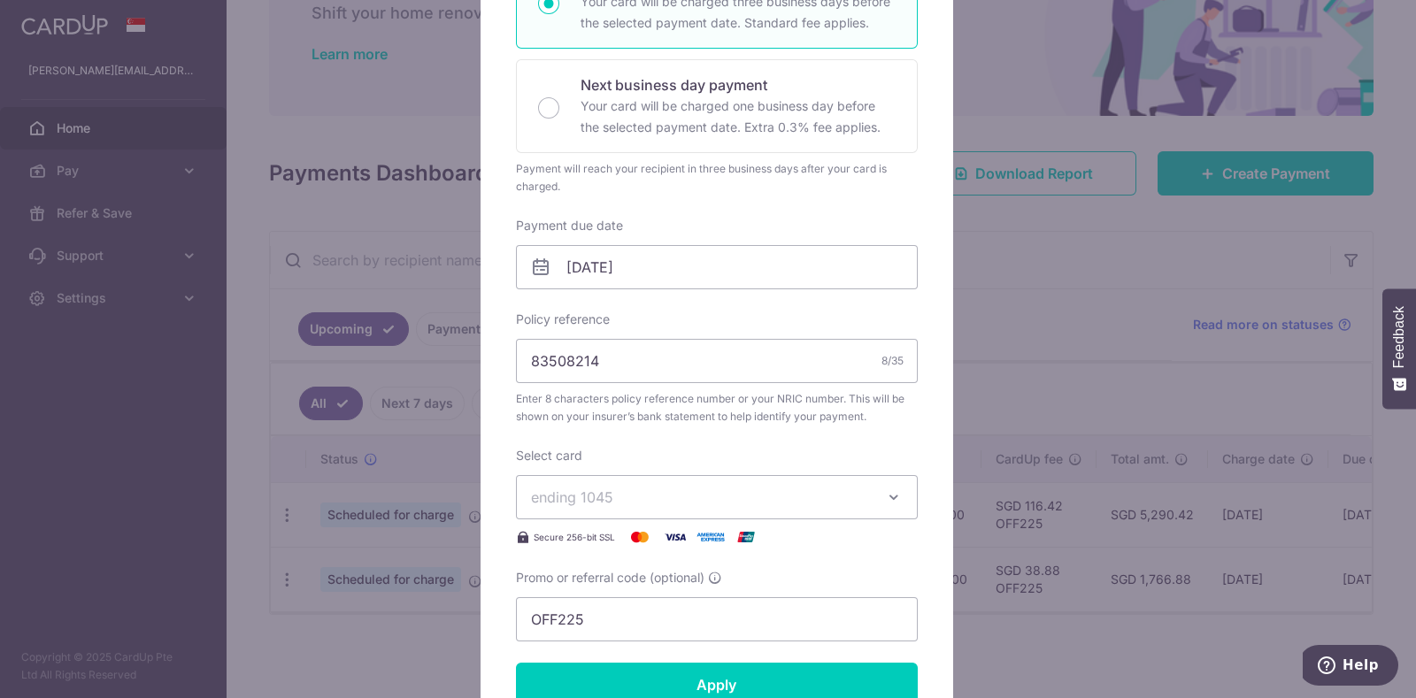
scroll to position [360, 0]
click at [885, 493] on icon "button" at bounding box center [894, 497] width 18 height 18
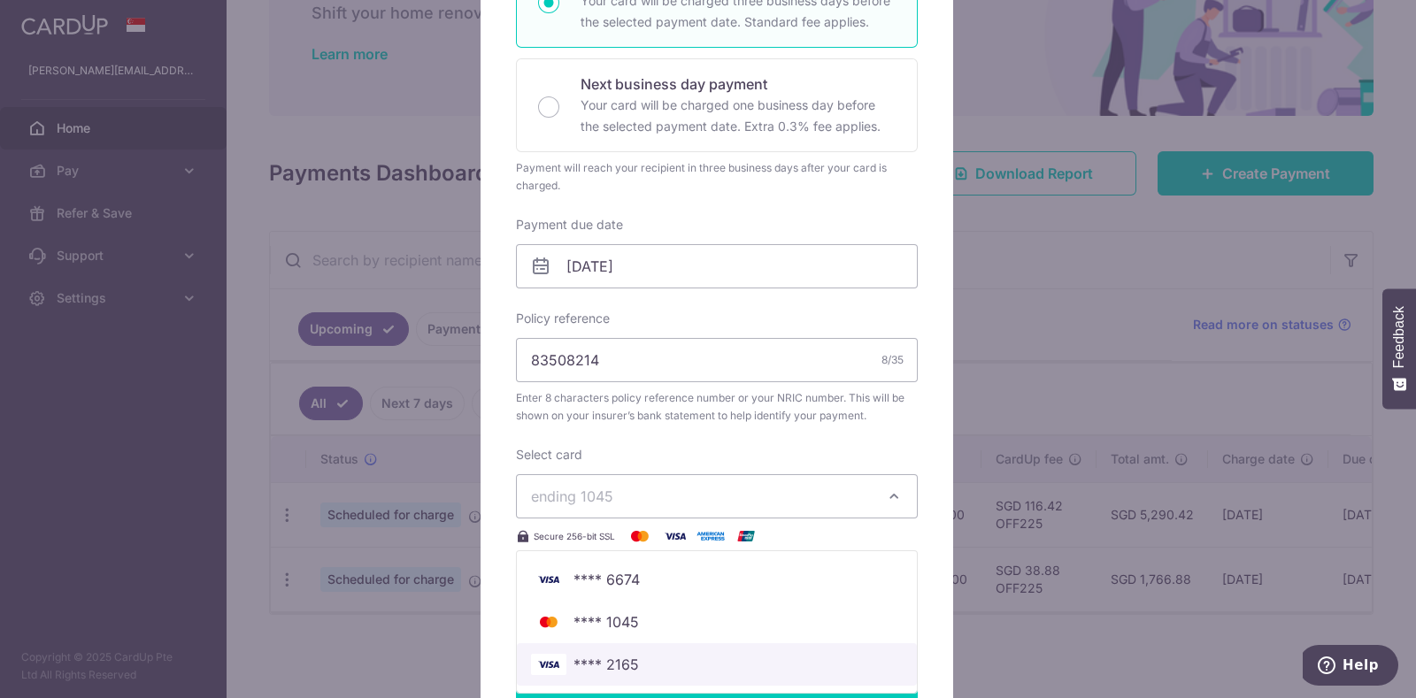
click at [641, 657] on span "**** 2165" at bounding box center [717, 664] width 372 height 21
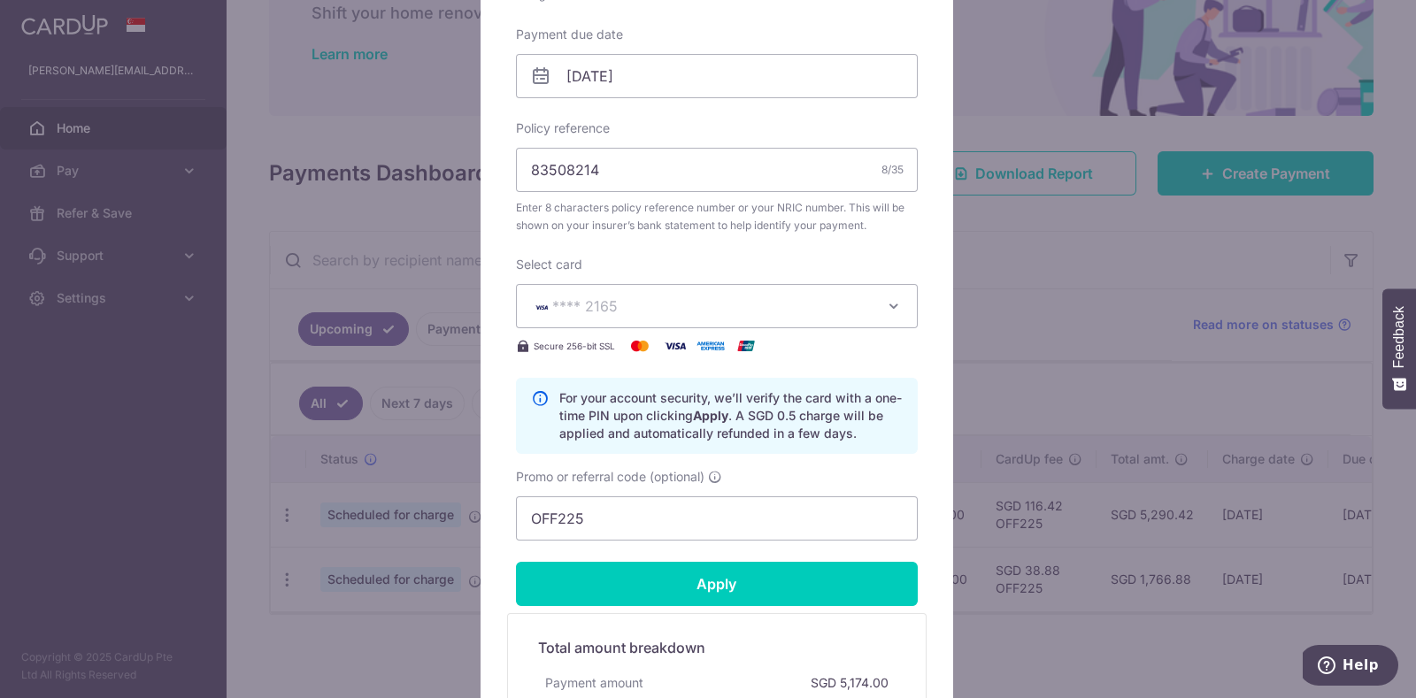
scroll to position [596, 0]
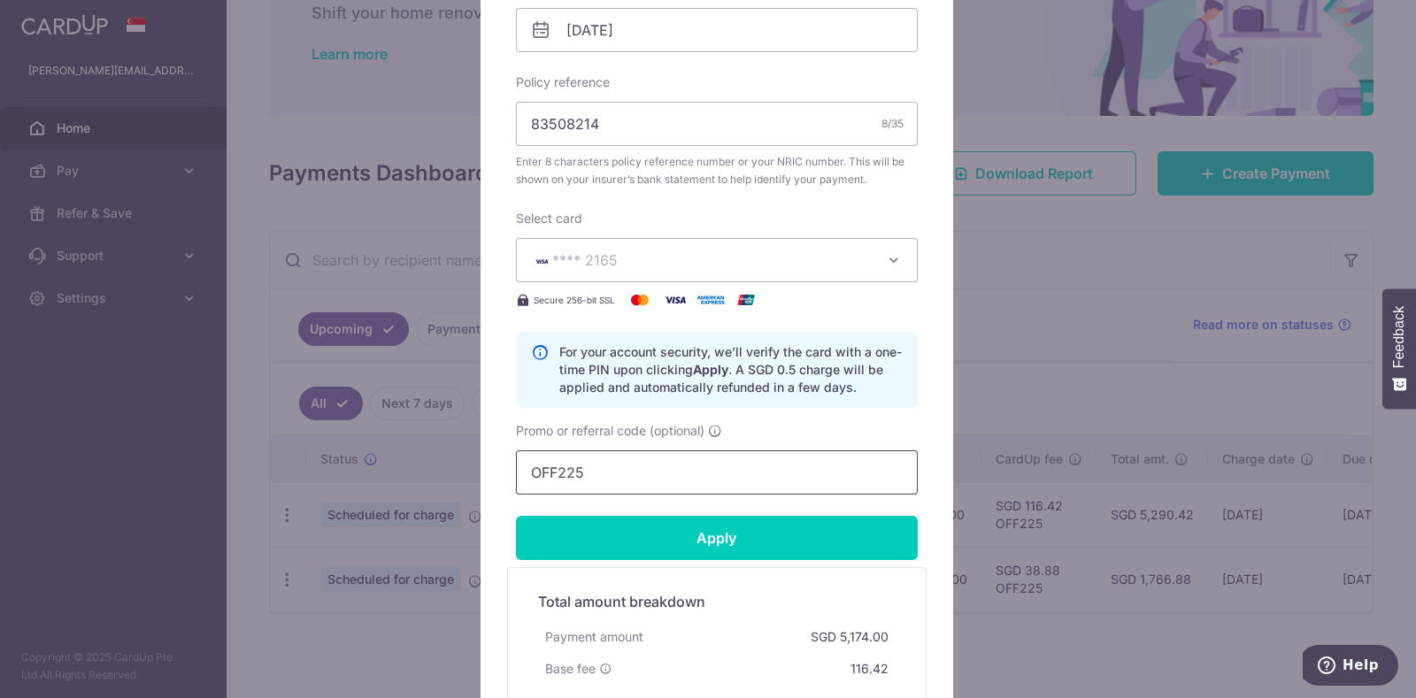
click at [642, 477] on input "OFF225" at bounding box center [717, 472] width 402 height 44
type input "O"
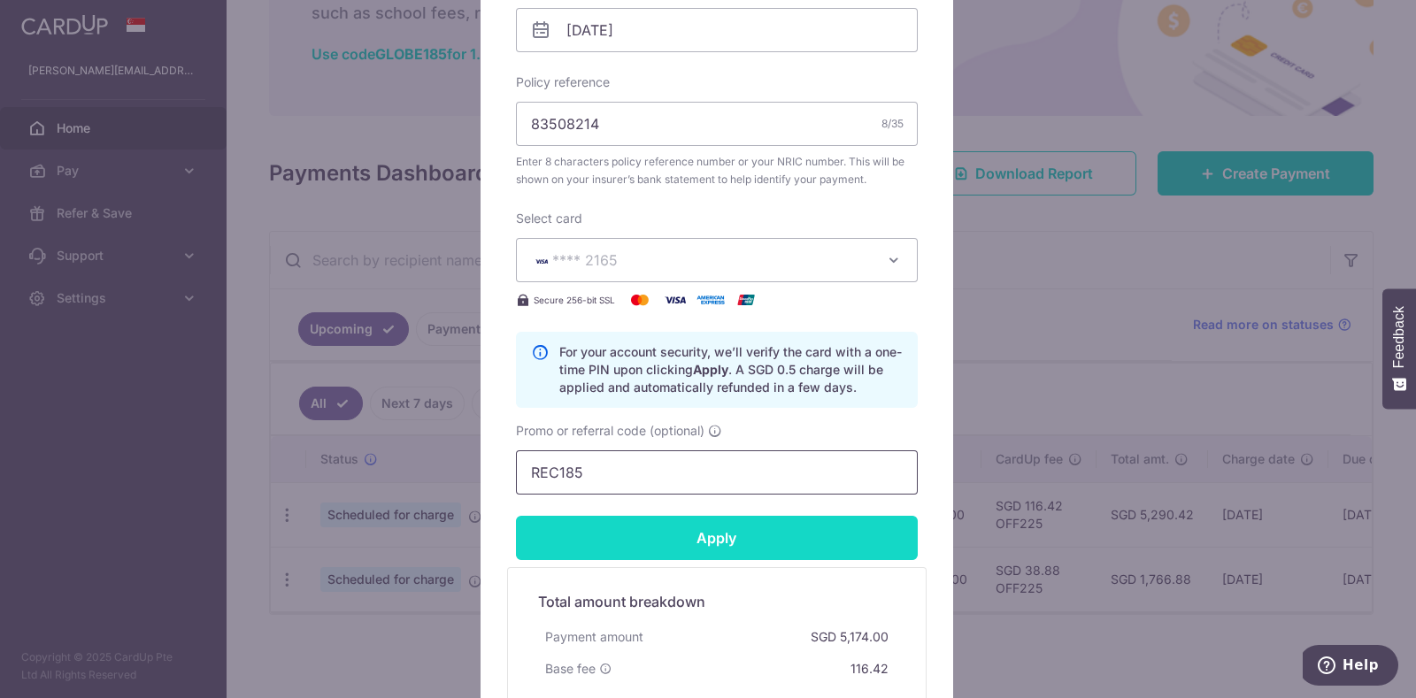
type input "REC185"
click at [699, 535] on input "Apply" at bounding box center [717, 538] width 402 height 44
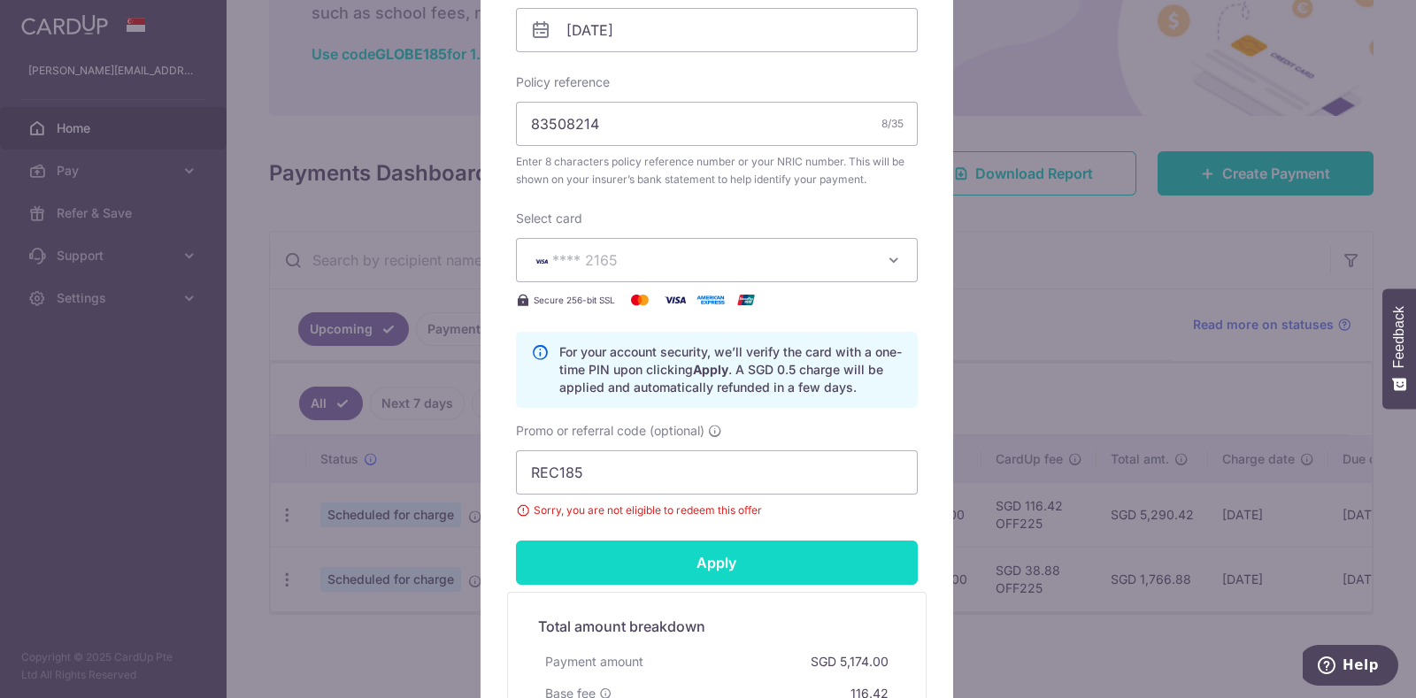
click at [709, 546] on input "Apply" at bounding box center [717, 563] width 402 height 44
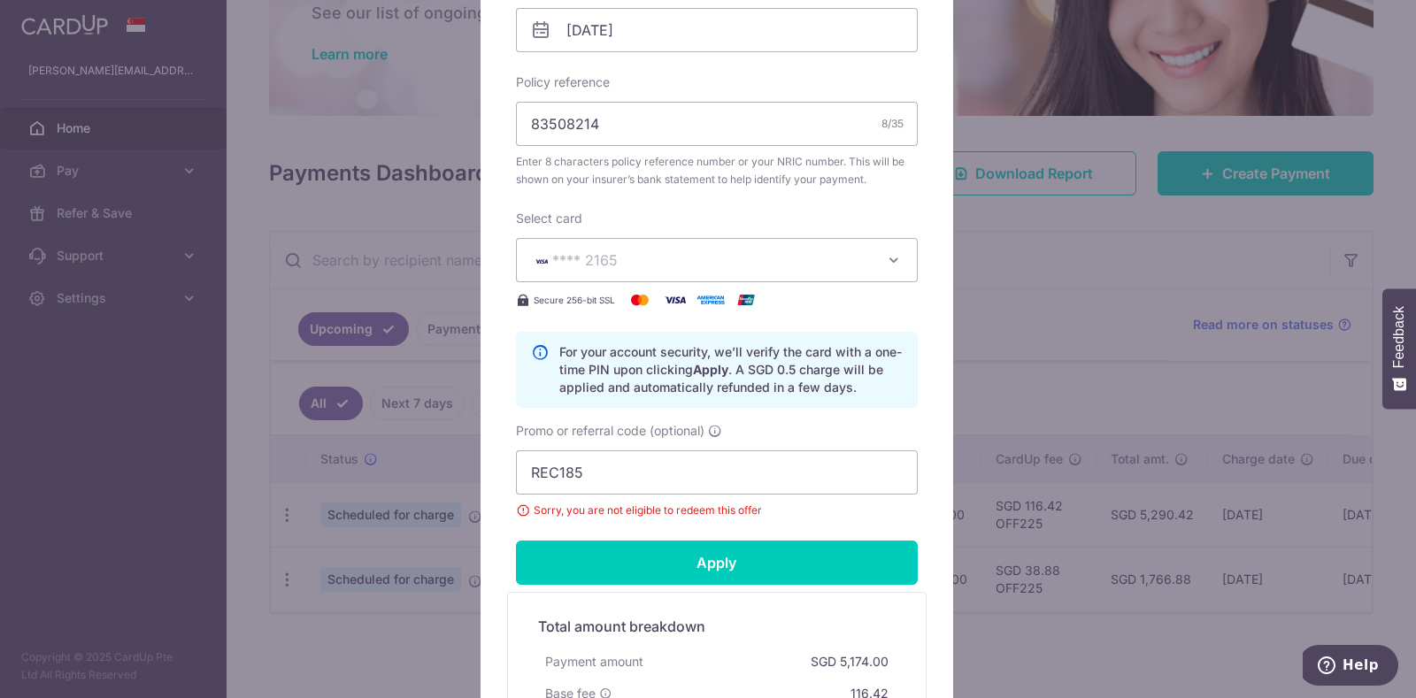
click at [516, 510] on span "Sorry, you are not eligible to redeem this offer" at bounding box center [717, 511] width 402 height 18
click at [516, 505] on span "Sorry, you are not eligible to redeem this offer" at bounding box center [717, 511] width 402 height 18
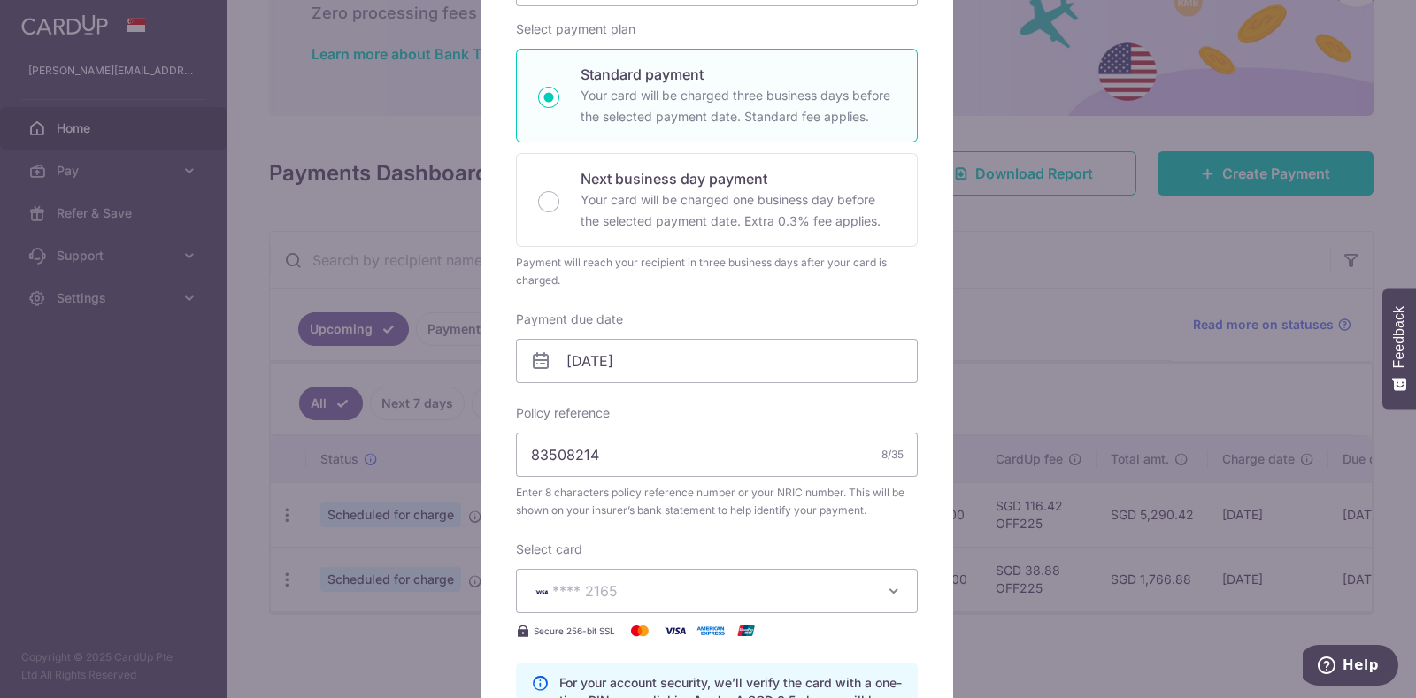
scroll to position [69, 0]
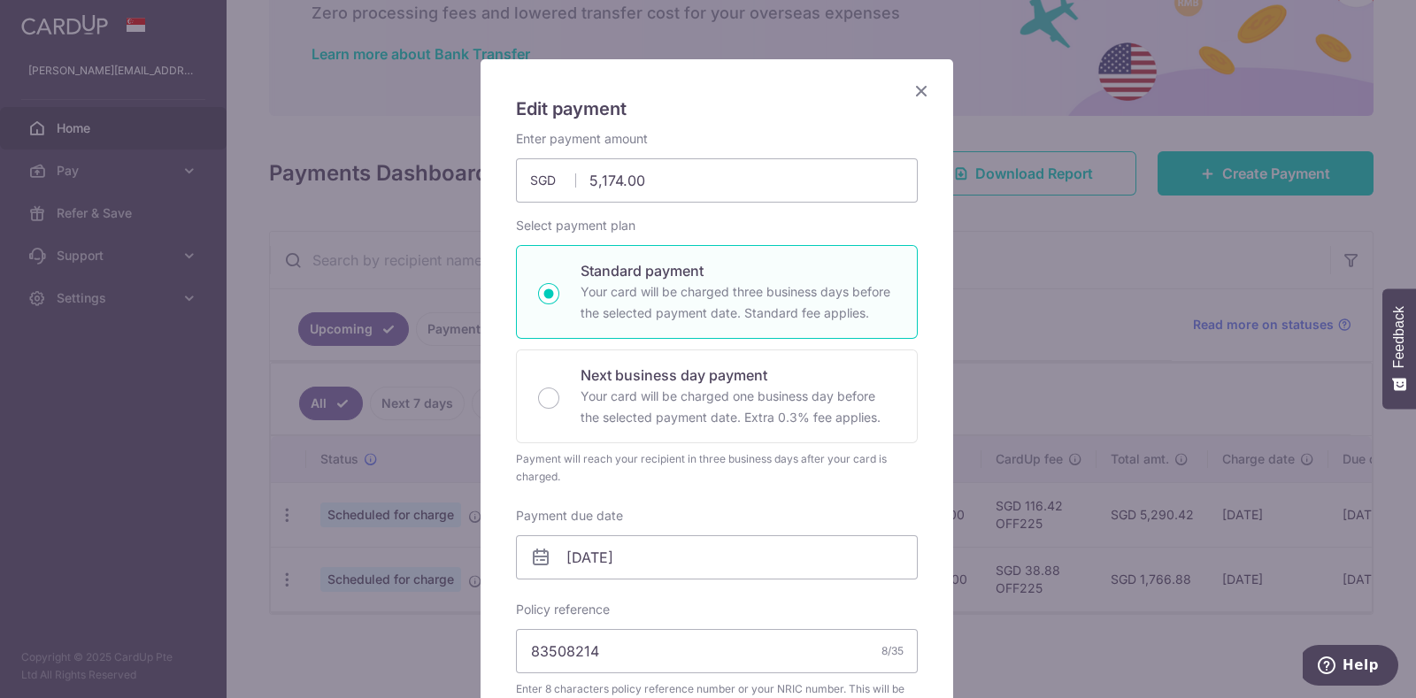
click at [916, 89] on icon "Close" at bounding box center [921, 91] width 21 height 22
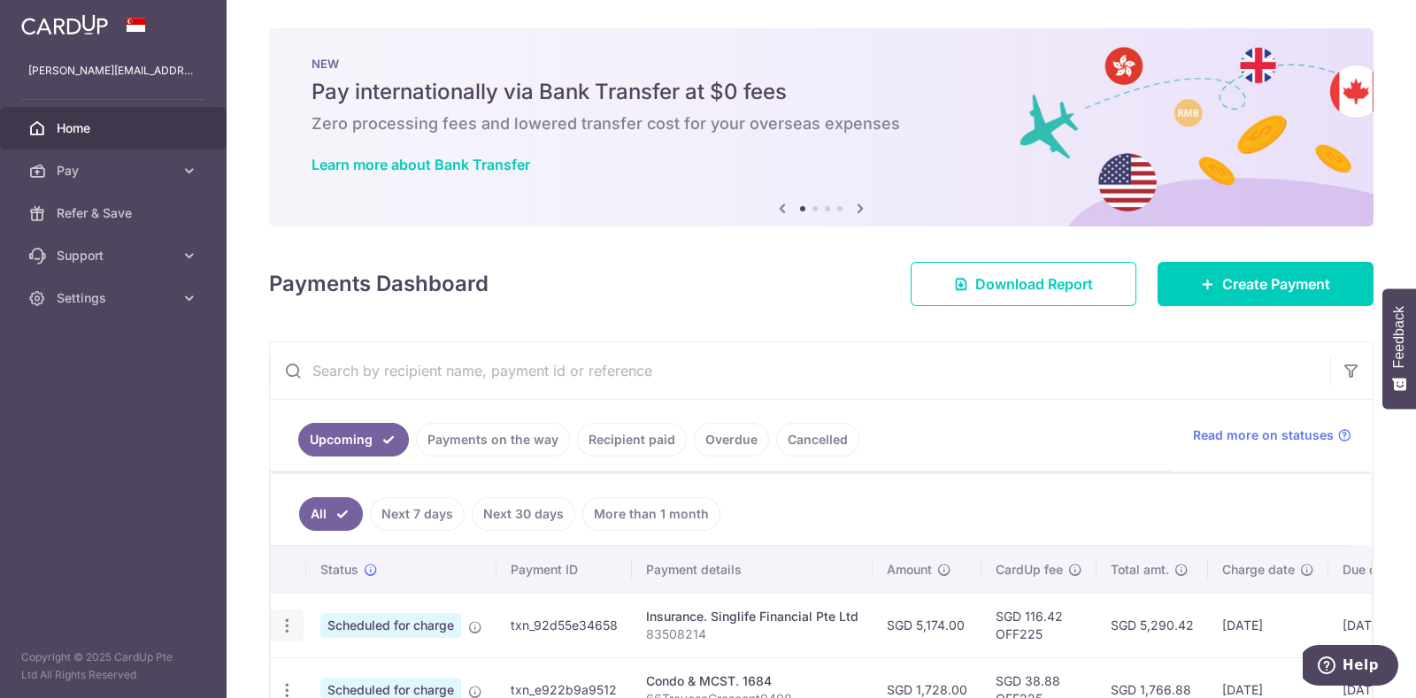
click at [284, 617] on icon "button" at bounding box center [287, 626] width 19 height 19
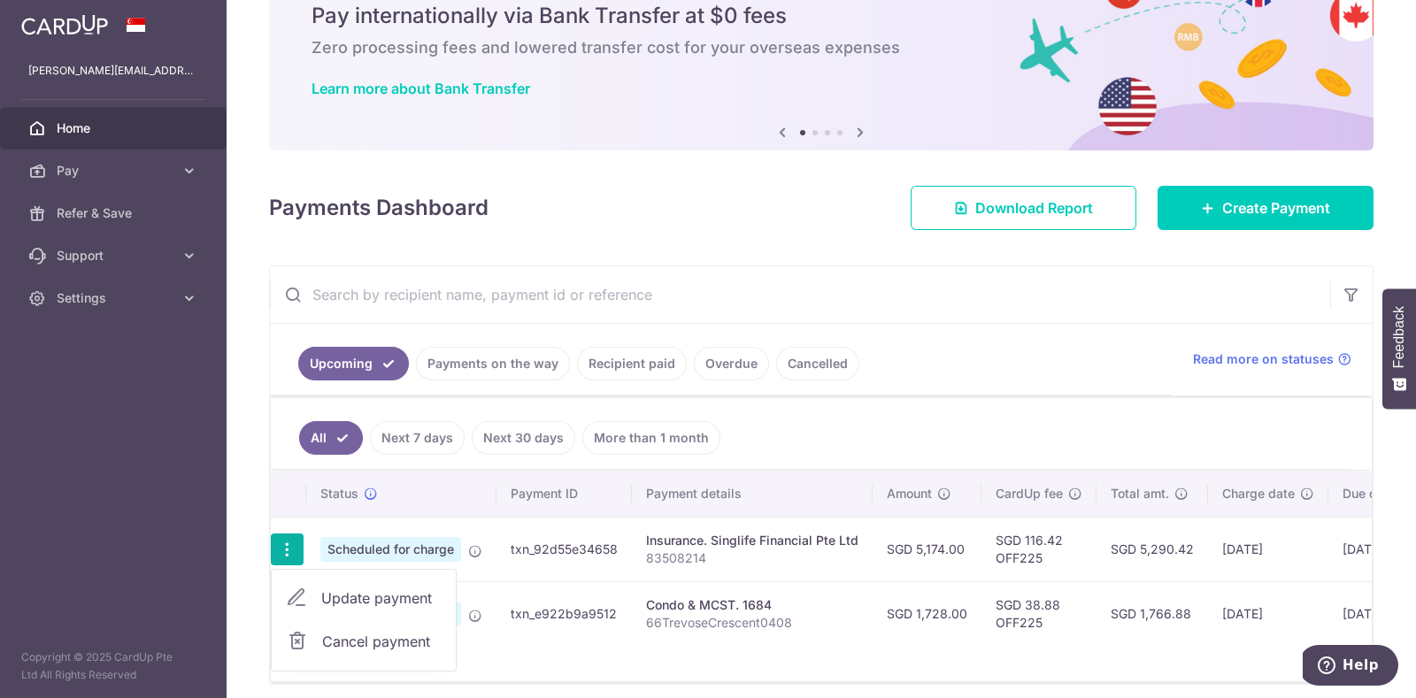
scroll to position [132, 0]
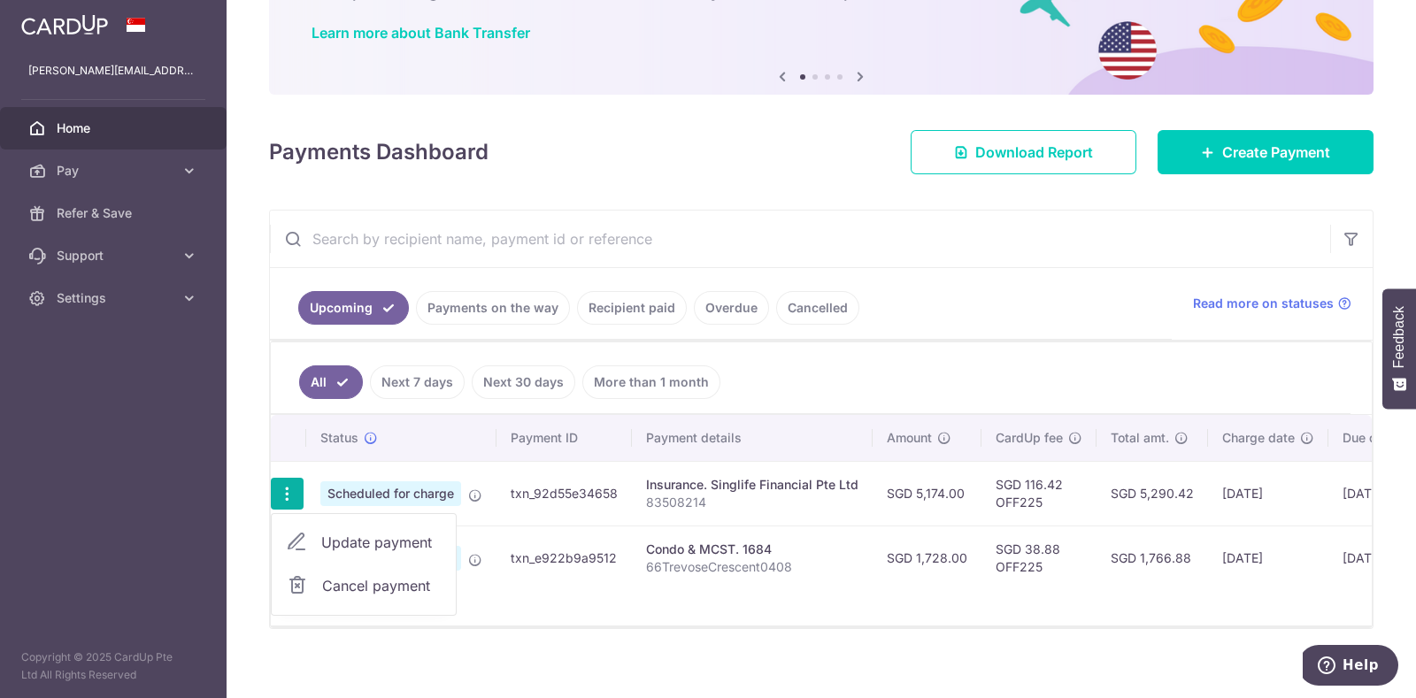
click at [338, 580] on span "Cancel payment" at bounding box center [381, 585] width 119 height 21
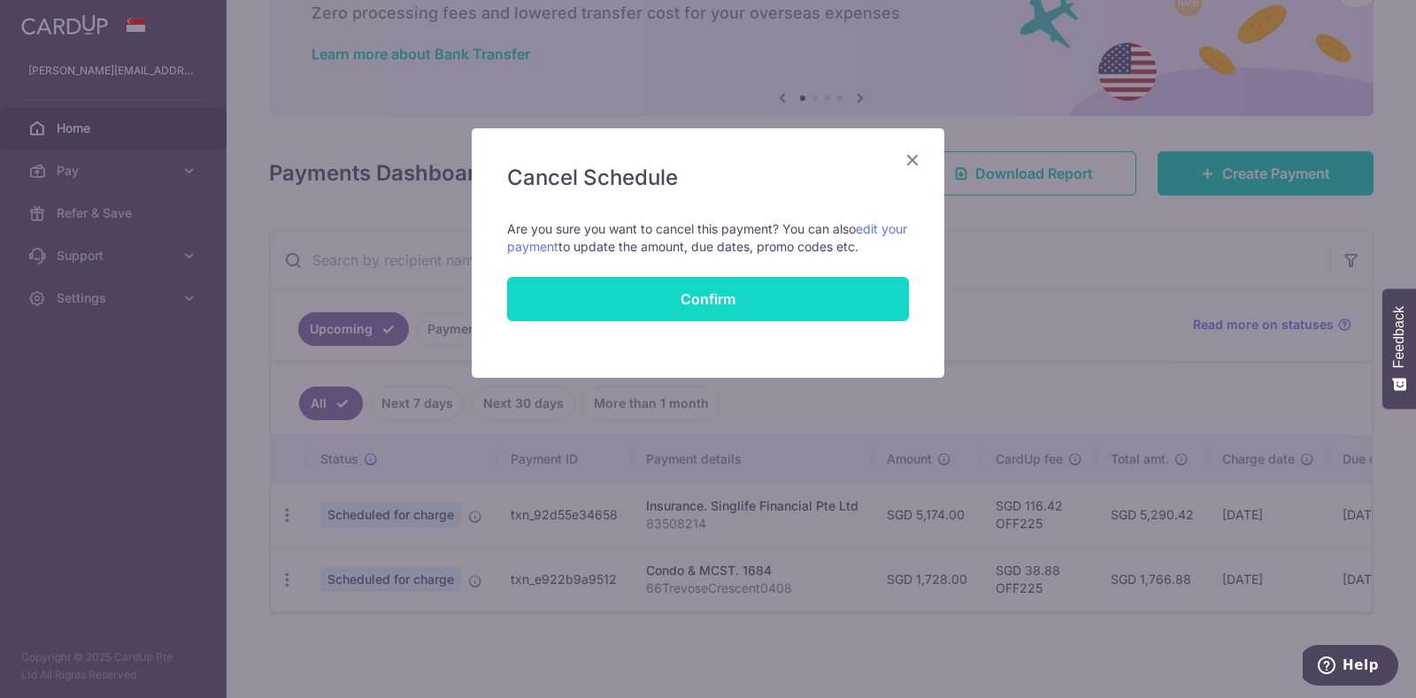
click at [845, 298] on button "Confirm" at bounding box center [708, 299] width 402 height 44
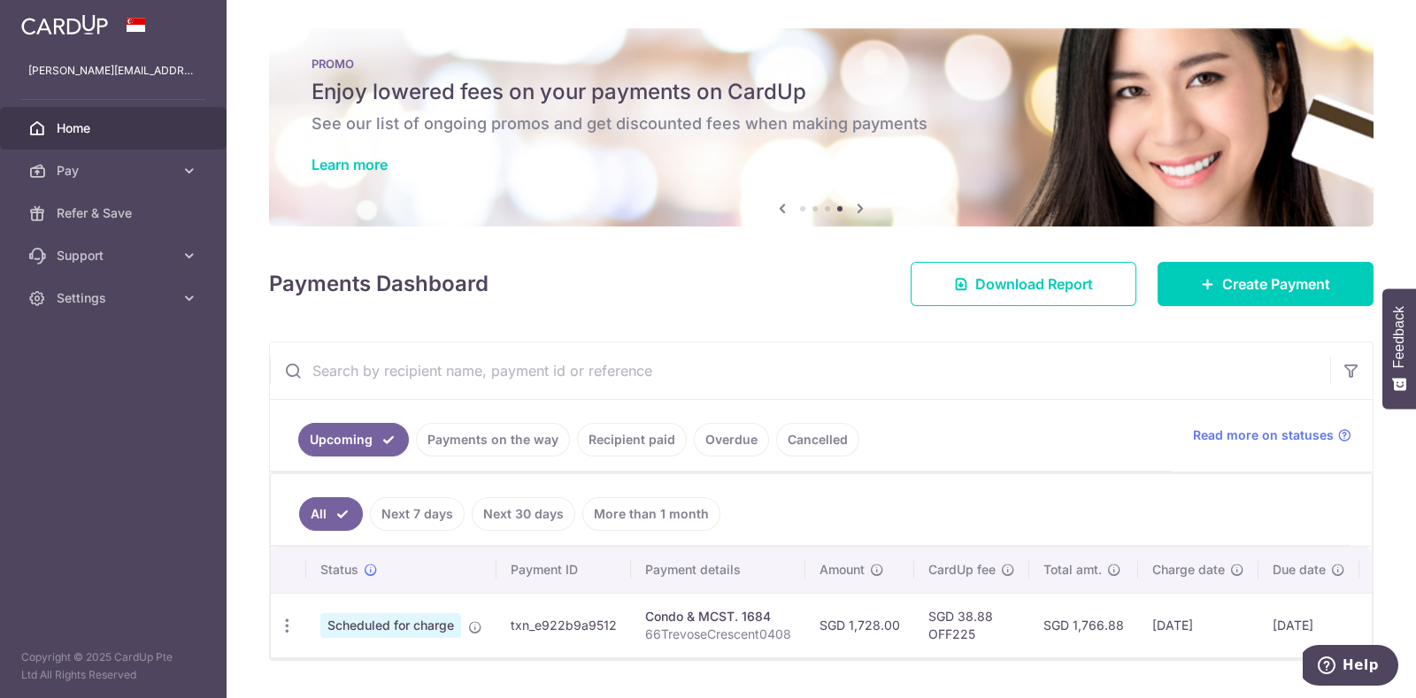
click at [845, 363] on input "text" at bounding box center [800, 370] width 1060 height 57
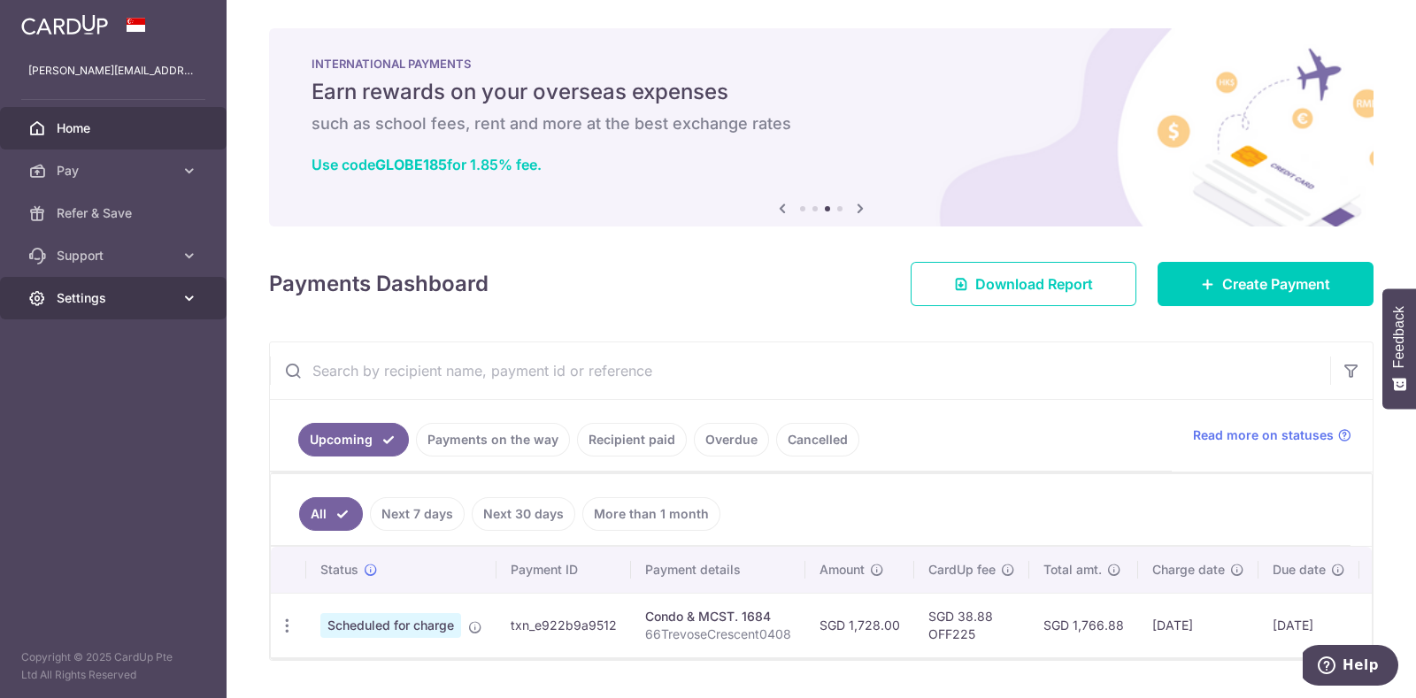
click at [183, 295] on icon at bounding box center [190, 298] width 18 height 18
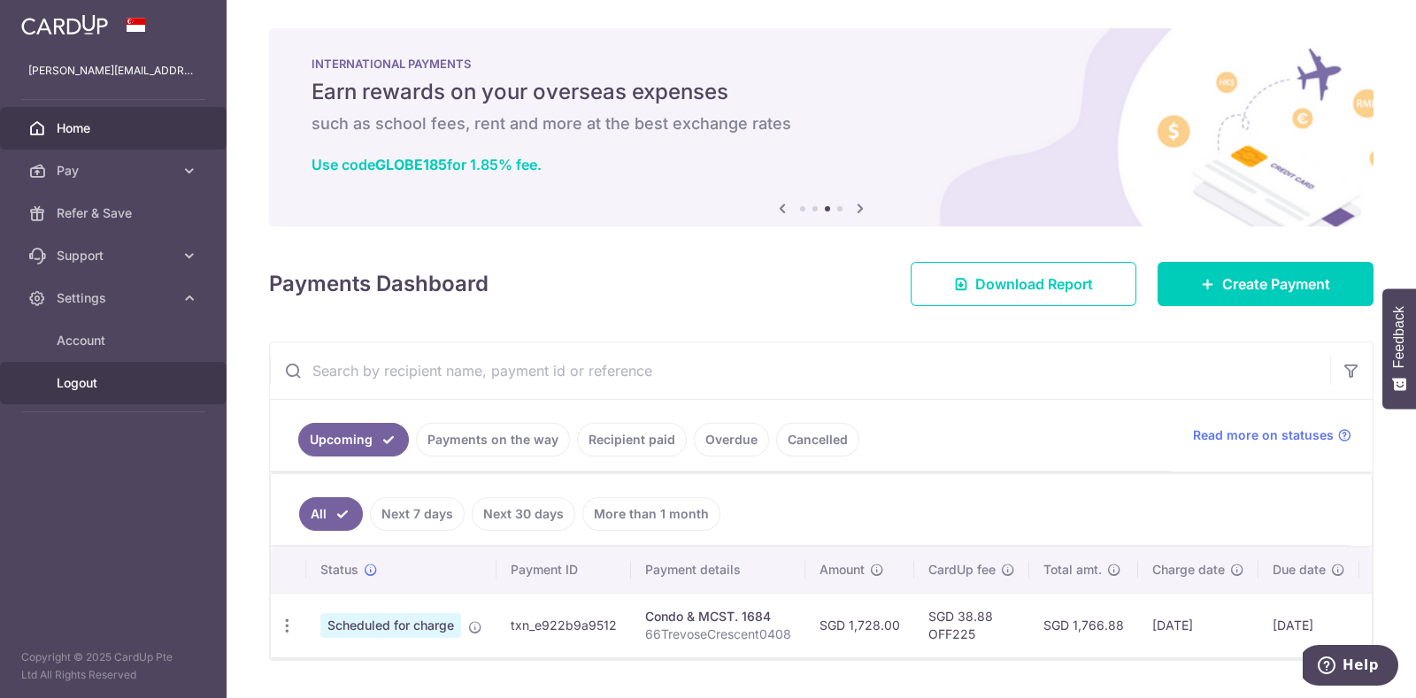
click at [94, 377] on span "Logout" at bounding box center [115, 383] width 117 height 18
